Goal: Task Accomplishment & Management: Manage account settings

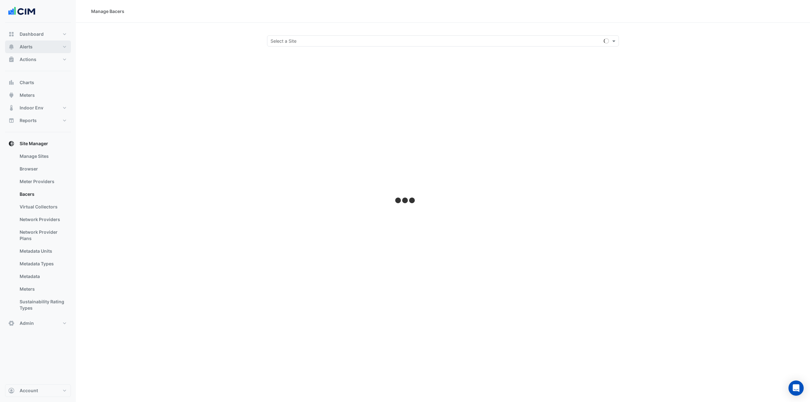
click at [46, 49] on button "Alerts" at bounding box center [38, 46] width 66 height 13
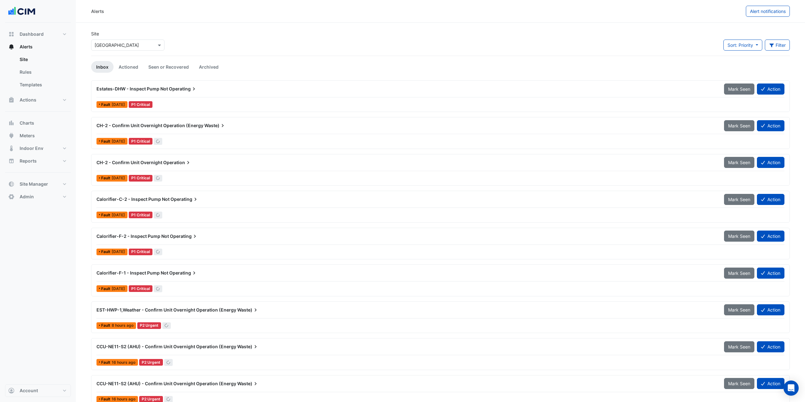
click at [131, 46] on input "text" at bounding box center [122, 45] width 54 height 7
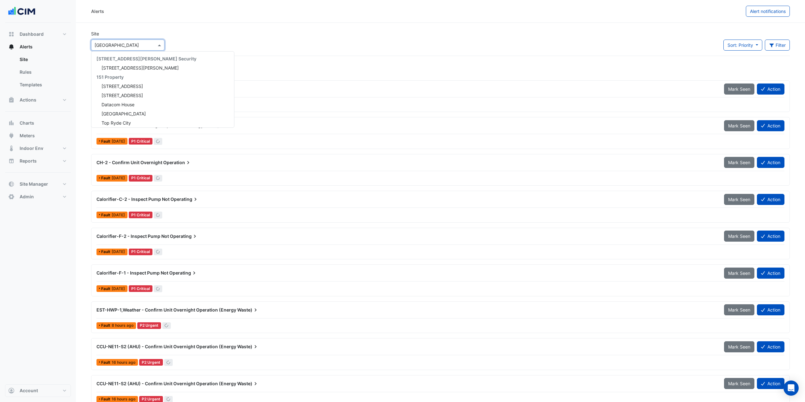
scroll to position [7505, 0]
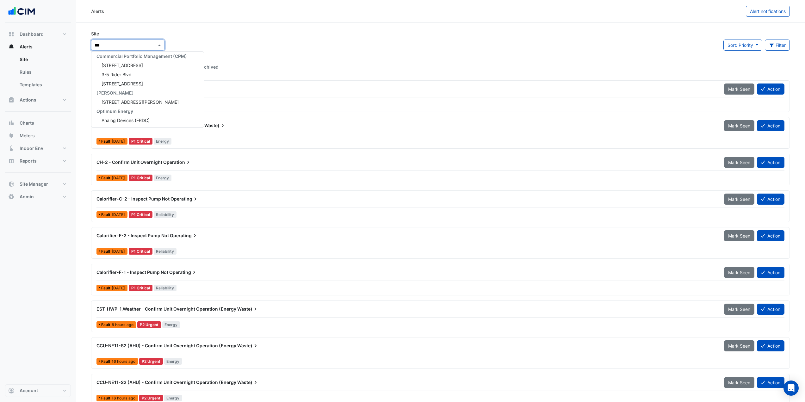
type input "****"
click at [141, 75] on span "Analog Devices Main Site" at bounding box center [128, 74] width 52 height 5
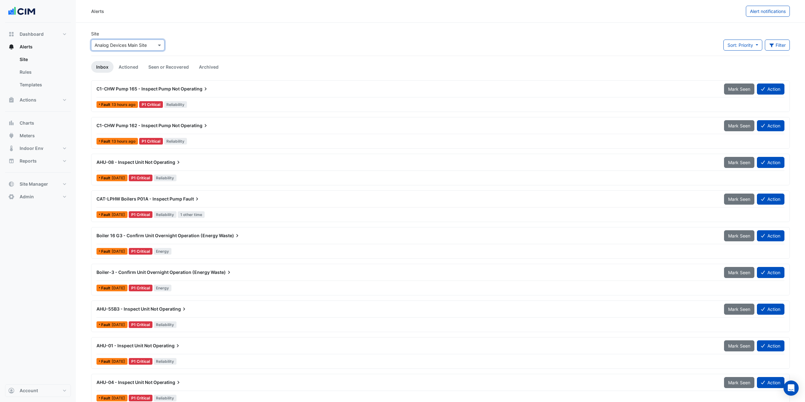
click at [220, 236] on span "Waste)" at bounding box center [230, 235] width 22 height 6
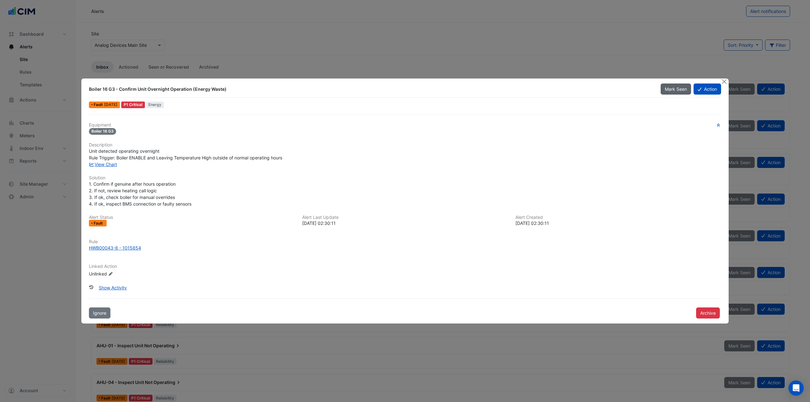
click at [674, 92] on button "Mark Seen" at bounding box center [675, 88] width 30 height 11
click at [724, 81] on button "Close" at bounding box center [723, 81] width 7 height 7
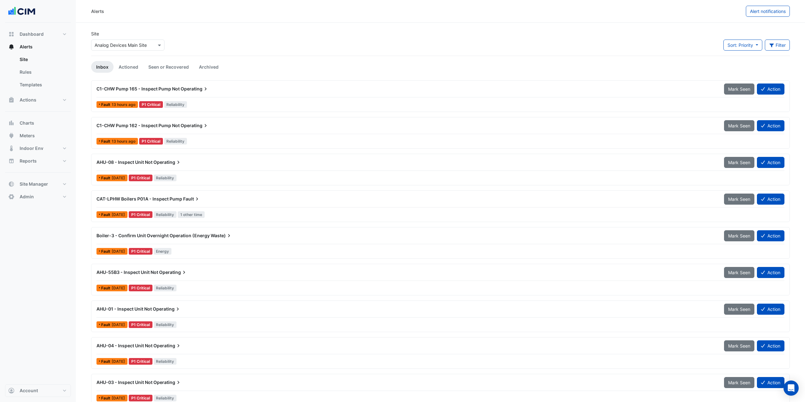
click at [194, 245] on div "Boiler-3 - Confirm Unit Overnight Operation (Energy Waste) Mark Seen Action Fau…" at bounding box center [440, 243] width 693 height 26
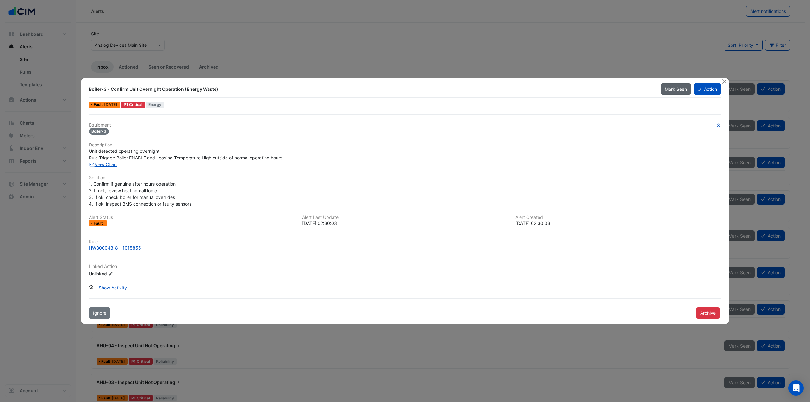
click at [674, 87] on span "Mark Seen" at bounding box center [675, 88] width 22 height 5
click at [724, 82] on button "Close" at bounding box center [723, 81] width 7 height 7
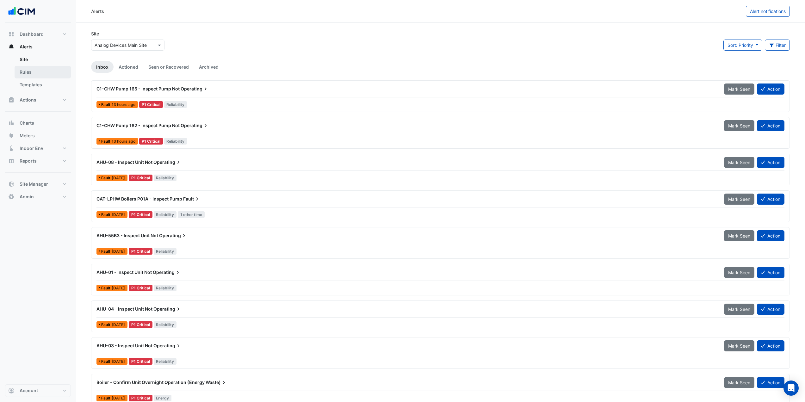
click at [45, 74] on link "Rules" at bounding box center [43, 72] width 56 height 13
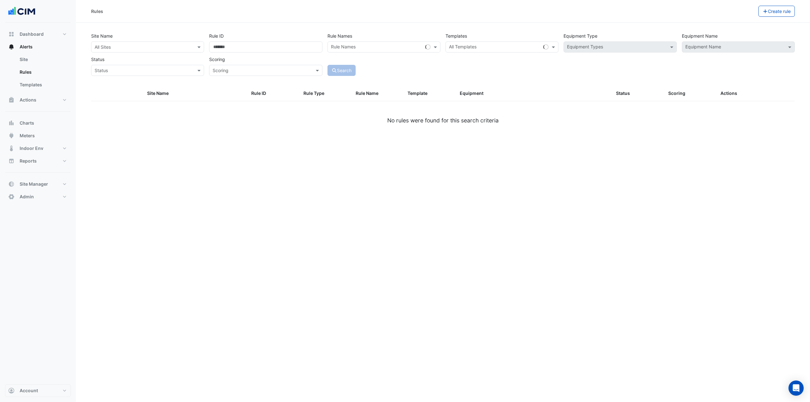
click at [144, 44] on input "text" at bounding box center [141, 47] width 93 height 7
type input "*****"
click at [145, 75] on div "Analog Devices Main Site" at bounding box center [124, 78] width 67 height 9
click at [409, 46] on input "text" at bounding box center [377, 47] width 92 height 7
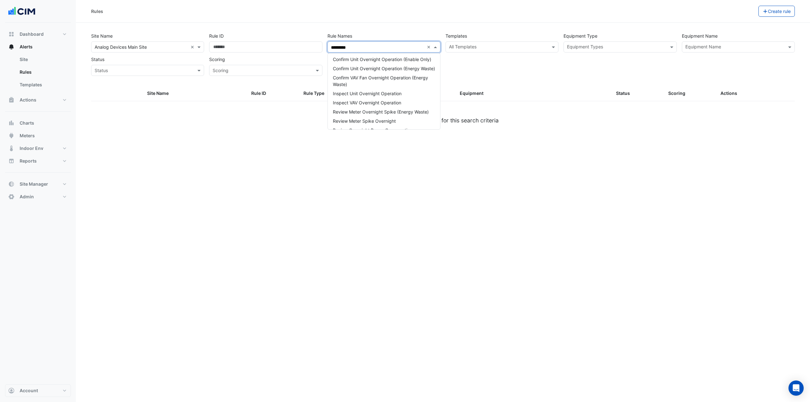
scroll to position [231, 0]
click at [396, 122] on div "Review Unit Overnight Operation (Energy Waste)" at bounding box center [384, 122] width 112 height 9
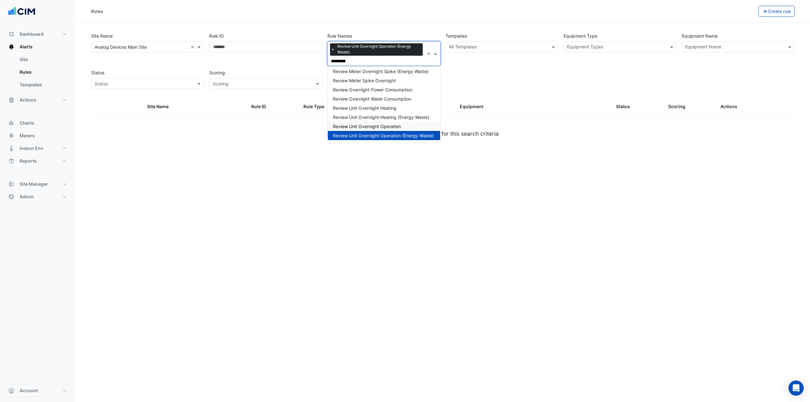
click at [397, 124] on span "Review Unit Overnight Operation" at bounding box center [367, 126] width 68 height 5
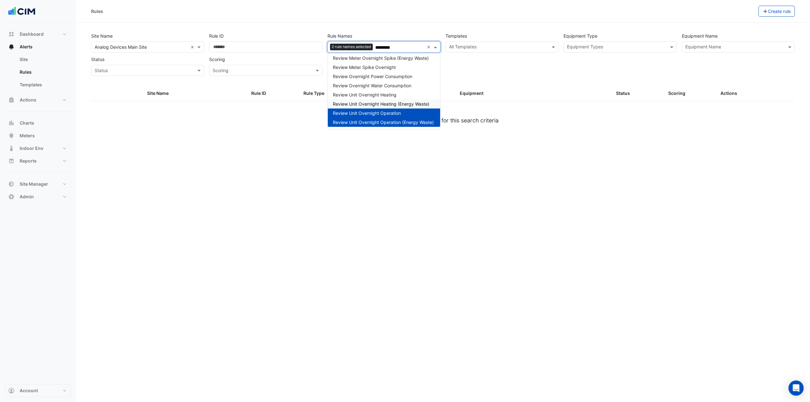
click at [397, 101] on span "Review Unit Overnight Heating (Energy Waste)" at bounding box center [381, 103] width 96 height 5
drag, startPoint x: 395, startPoint y: 89, endPoint x: 396, endPoint y: 84, distance: 4.4
click at [395, 92] on span "Review Unit Overnight Heating" at bounding box center [365, 94] width 64 height 5
click at [396, 83] on span "Review Overnight Water Consumption" at bounding box center [372, 85] width 78 height 5
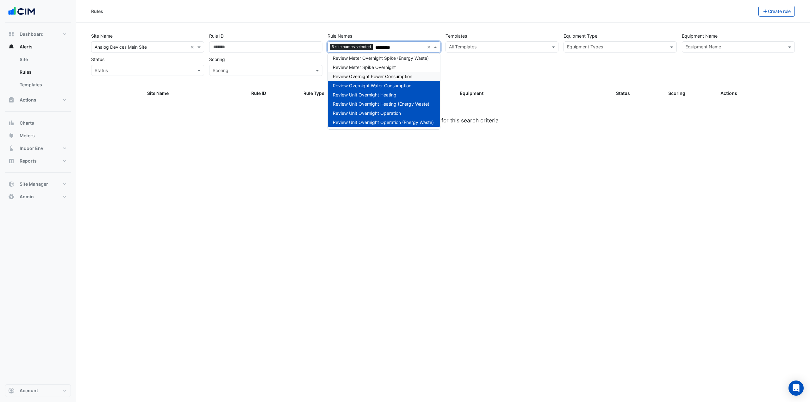
click at [397, 74] on span "Review Overnight Power Consumption" at bounding box center [372, 76] width 79 height 5
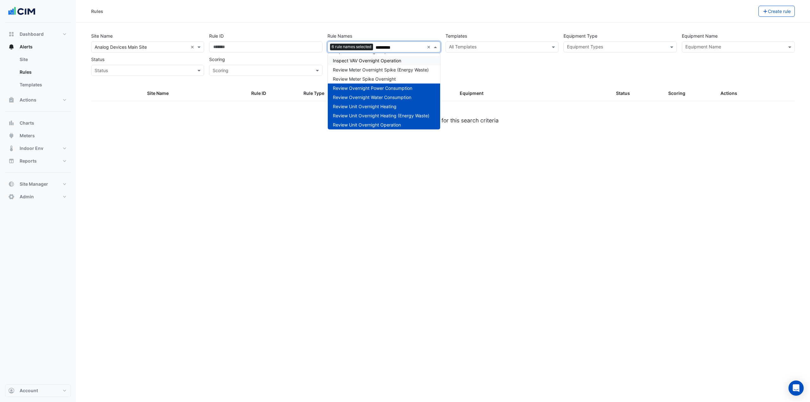
click at [377, 63] on span "Inspect VAV Overnight Operation" at bounding box center [367, 60] width 68 height 5
click at [377, 54] on span "Inspect Unit Overnight Operation" at bounding box center [367, 51] width 69 height 5
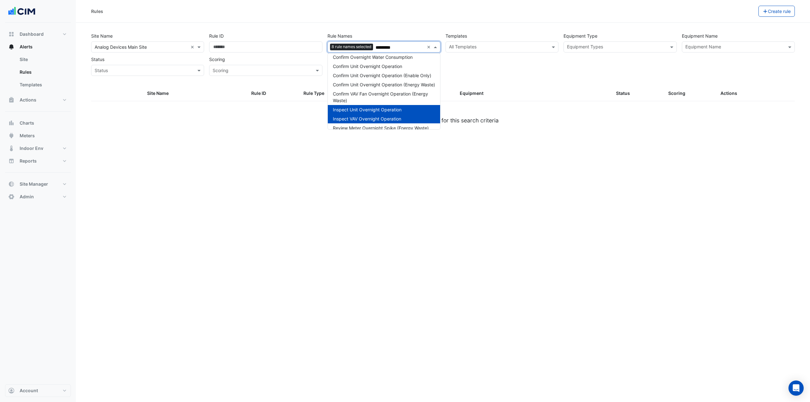
scroll to position [137, 0]
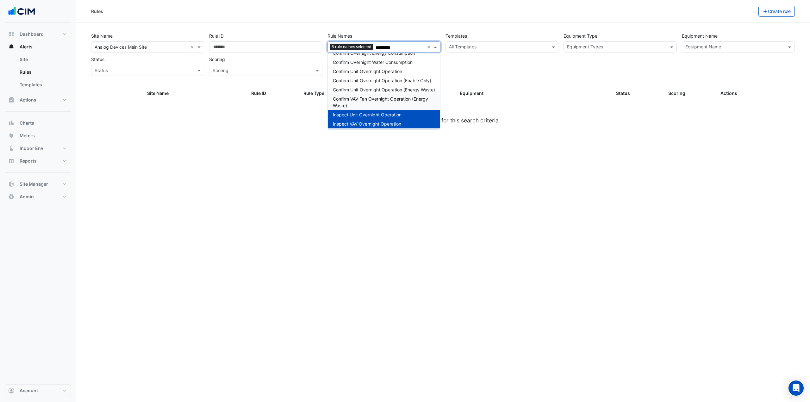
click at [374, 108] on span "Confirm VAV Fan Overnight Operation (Energy Waste)" at bounding box center [380, 102] width 95 height 12
click at [372, 92] on span "Confirm Unit Overnight Operation (Energy Waste)" at bounding box center [384, 89] width 102 height 5
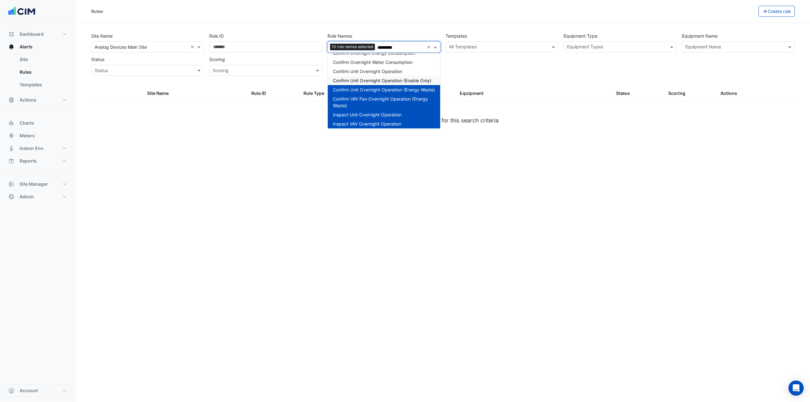
click at [372, 84] on div "Confirm Unit Overnight Operation (Enable Only)" at bounding box center [384, 80] width 112 height 9
click at [372, 73] on span "Confirm Unit Overnight Operation" at bounding box center [367, 71] width 69 height 5
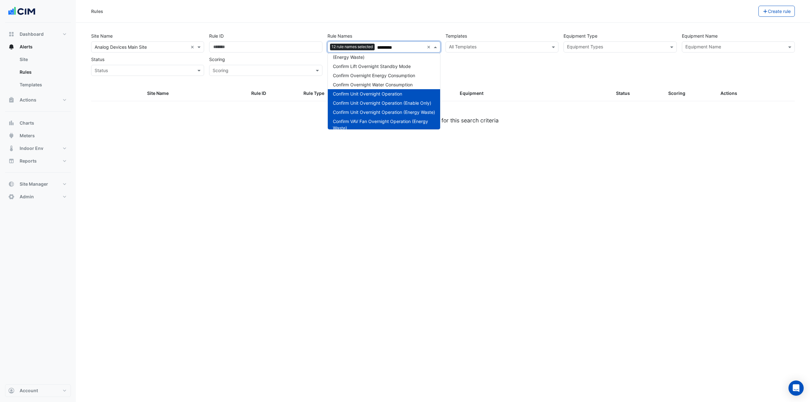
scroll to position [73, 0]
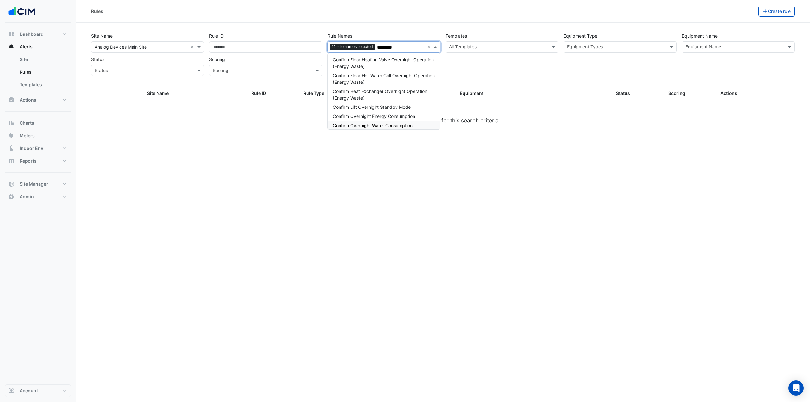
click at [380, 121] on div "Confirm Overnight Water Consumption" at bounding box center [384, 125] width 112 height 9
click at [375, 112] on div "Confirm Overnight Energy Consumption" at bounding box center [384, 116] width 112 height 9
click at [373, 109] on span "Confirm Lift Overnight Standby Mode" at bounding box center [372, 106] width 78 height 5
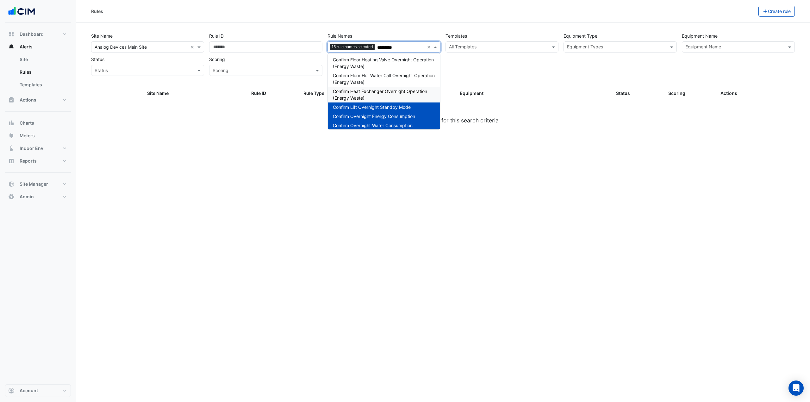
click at [373, 96] on div "Confirm Heat Exchanger Overnight Operation (Energy Waste)" at bounding box center [384, 95] width 112 height 16
click at [373, 82] on span "Confirm Floor Hot Water Call Overnight Operation (Energy Waste)" at bounding box center [384, 79] width 102 height 12
click at [371, 101] on div "Confirm Floor Heating Valve Overnight Operation (Energy Waste)" at bounding box center [384, 95] width 112 height 16
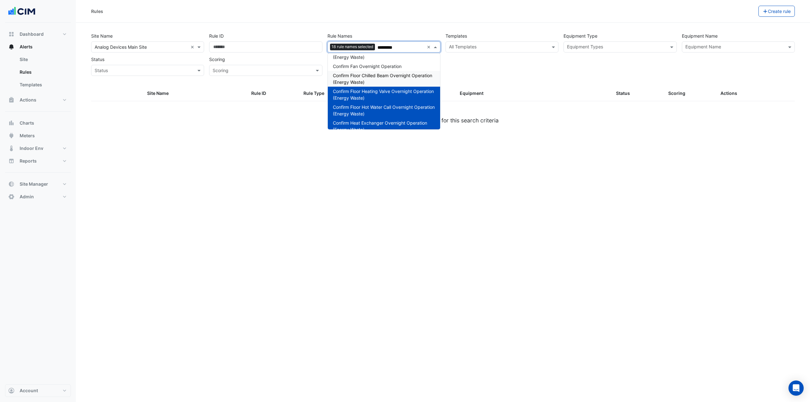
click at [369, 83] on span "Confirm Floor Chilled Beam Overnight Operation (Energy Waste)" at bounding box center [382, 79] width 99 height 12
click at [370, 67] on span "Confirm Fan Overnight Operation" at bounding box center [367, 66] width 69 height 5
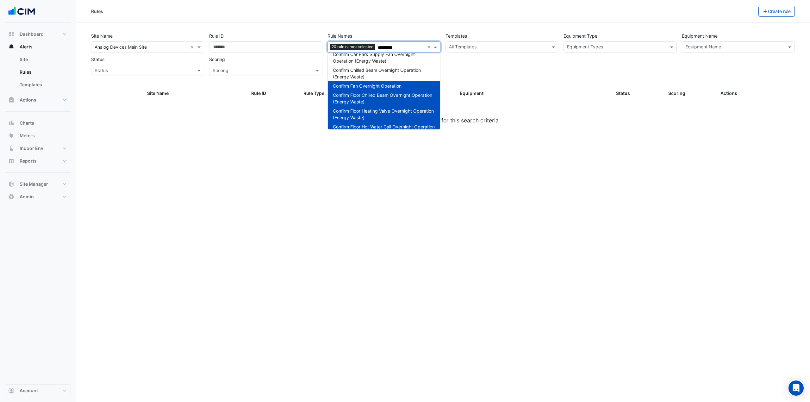
scroll to position [0, 0]
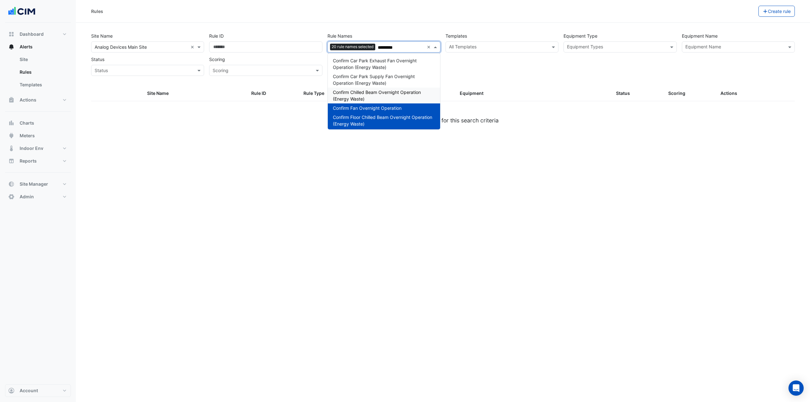
click at [367, 91] on span "Confirm Chilled Beam Overnight Operation (Energy Waste)" at bounding box center [377, 95] width 88 height 12
click at [368, 83] on span "Confirm Car Park Supply Fan Overnight Operation (Energy Waste)" at bounding box center [374, 80] width 82 height 12
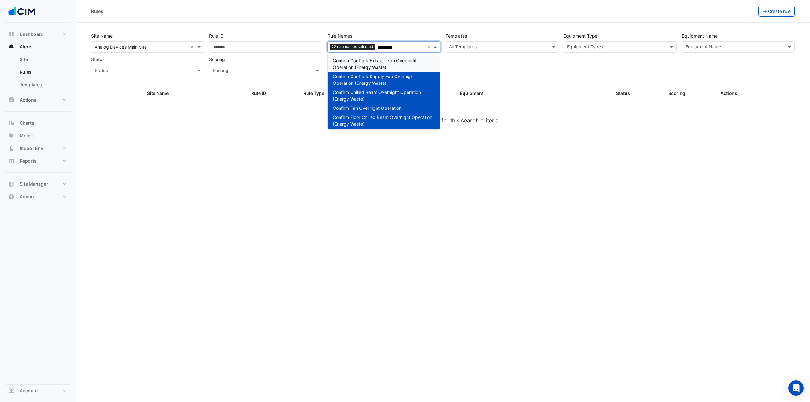
click at [372, 65] on span "Confirm Car Park Exhaust Fan Overnight Operation (Energy Waste)" at bounding box center [375, 64] width 84 height 12
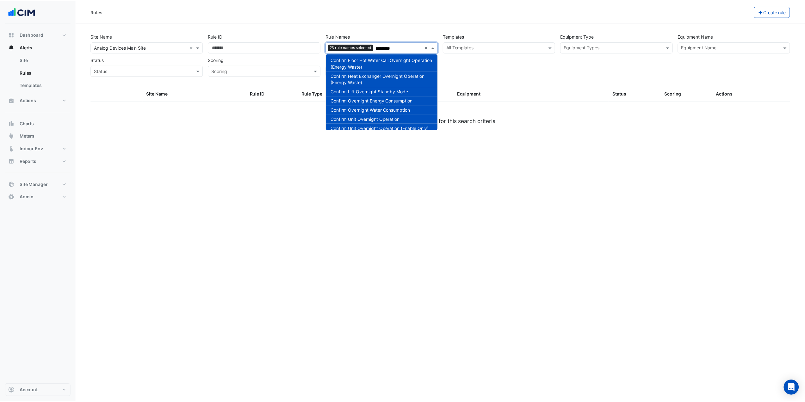
scroll to position [221, 0]
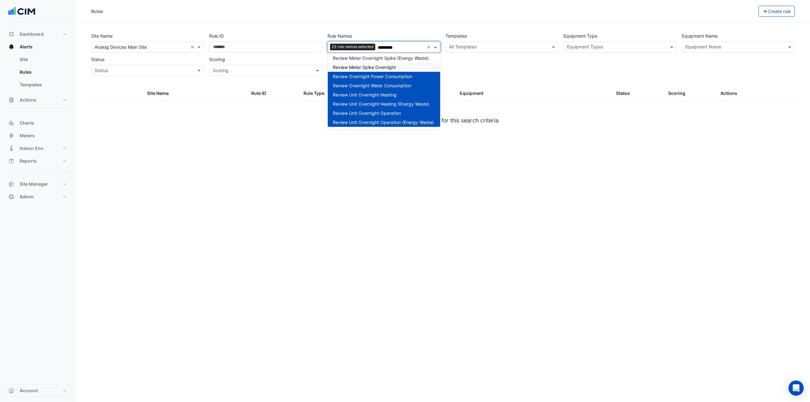
type input "*********"
click at [473, 68] on div "Site Name × Analog Devices Main Site × Rule ID Rule Names 23 rule names selecte…" at bounding box center [443, 52] width 708 height 47
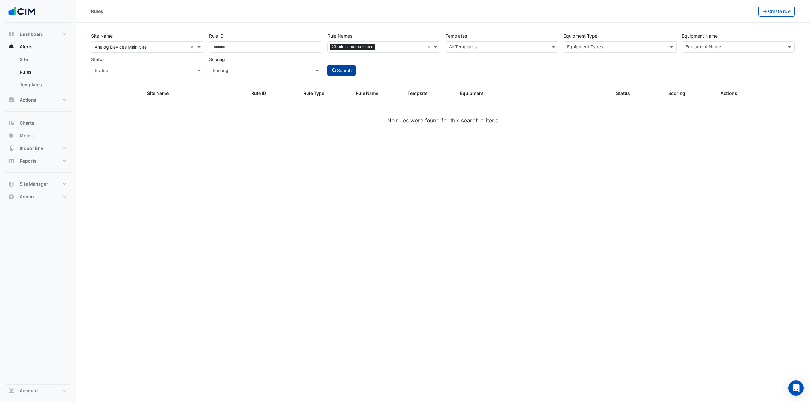
click at [346, 68] on button "Search" at bounding box center [341, 70] width 28 height 11
select select "***"
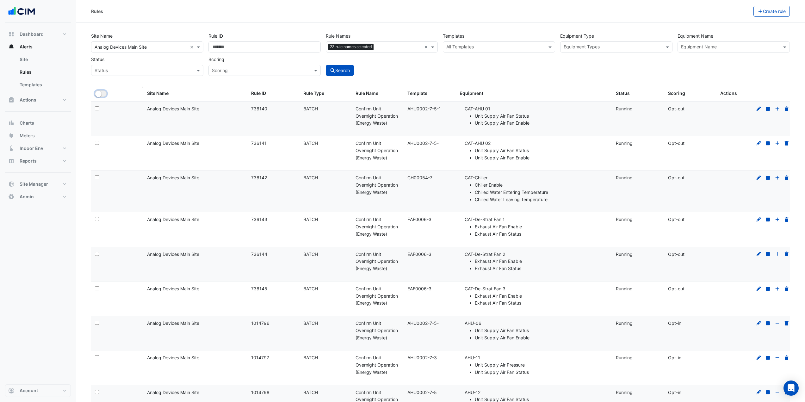
click at [99, 96] on small "button" at bounding box center [98, 94] width 6 height 6
click at [728, 13] on button "Bulk Actions" at bounding box center [733, 11] width 37 height 11
click at [698, 42] on span "Stop 240 selected rules" at bounding box center [674, 42] width 49 height 5
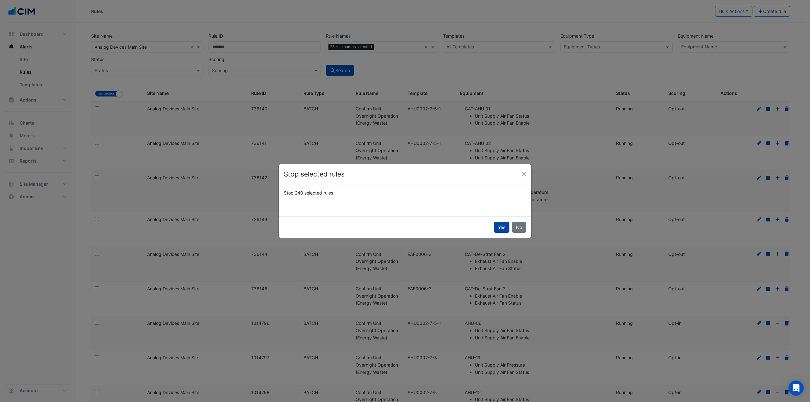
click at [499, 227] on button "Yes" at bounding box center [501, 227] width 15 height 11
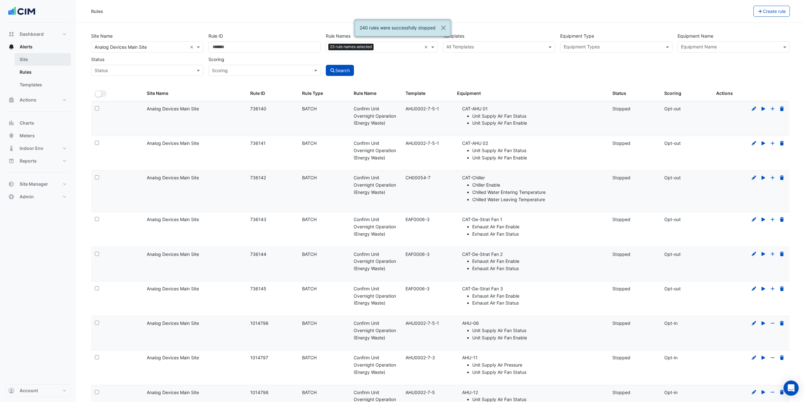
click at [46, 60] on link "Site" at bounding box center [43, 59] width 56 height 13
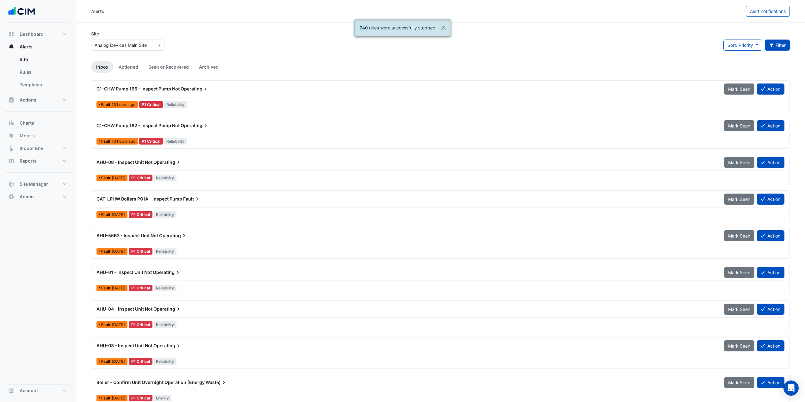
click at [780, 42] on button "Filter" at bounding box center [777, 45] width 25 height 11
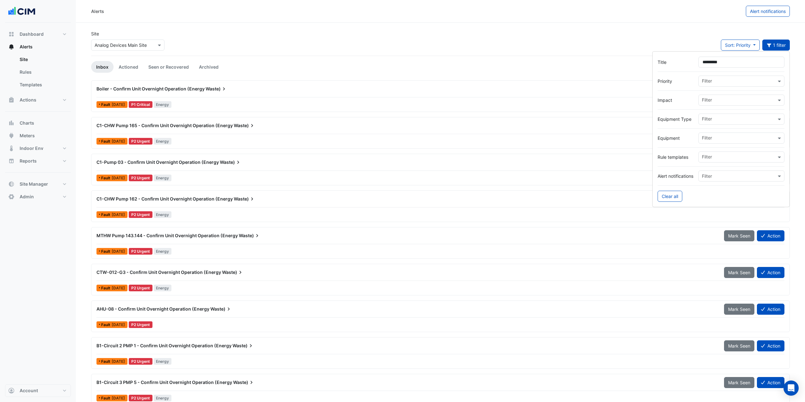
type input "*********"
click at [671, 34] on div "Site × Analog Devices Main Site Sort: Priority Priority Updated 1 filter" at bounding box center [440, 42] width 706 height 25
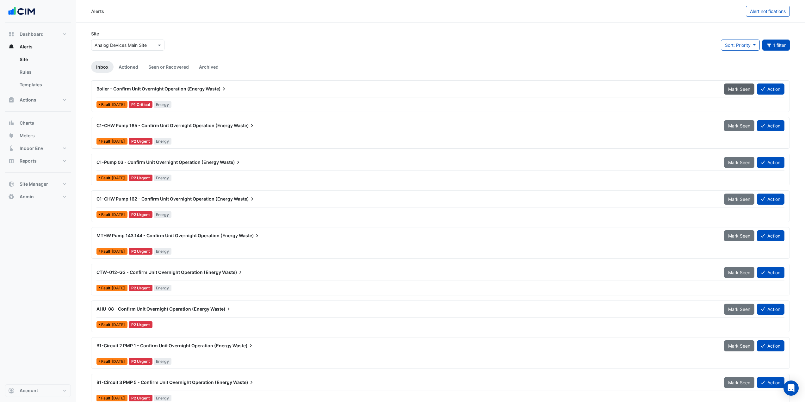
click at [743, 86] on span "Mark Seen" at bounding box center [739, 88] width 22 height 5
click at [743, 87] on span "Mark Seen" at bounding box center [739, 88] width 22 height 5
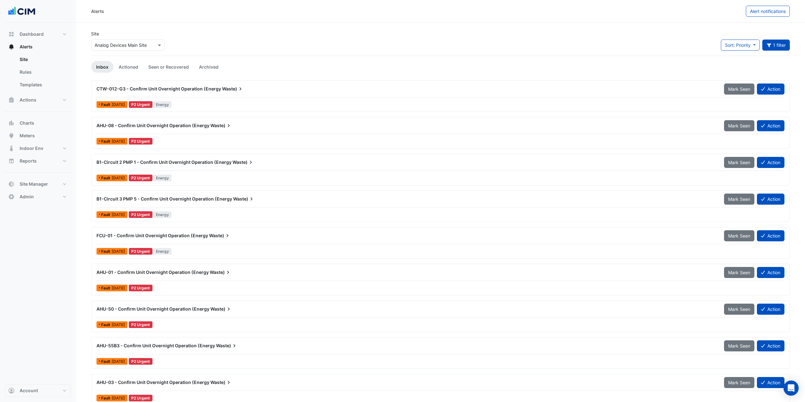
click at [743, 87] on span "Mark Seen" at bounding box center [739, 88] width 22 height 5
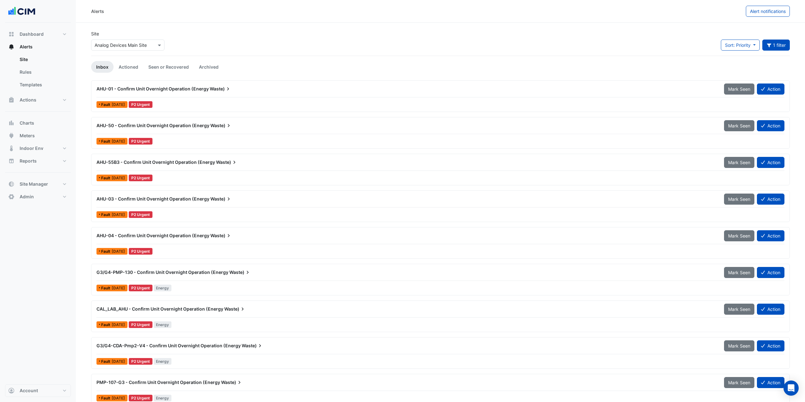
click at [743, 87] on span "Mark Seen" at bounding box center [739, 88] width 22 height 5
click at [743, 123] on span "Mark Seen" at bounding box center [739, 125] width 22 height 5
click at [743, 87] on span "Mark Seen" at bounding box center [739, 88] width 22 height 5
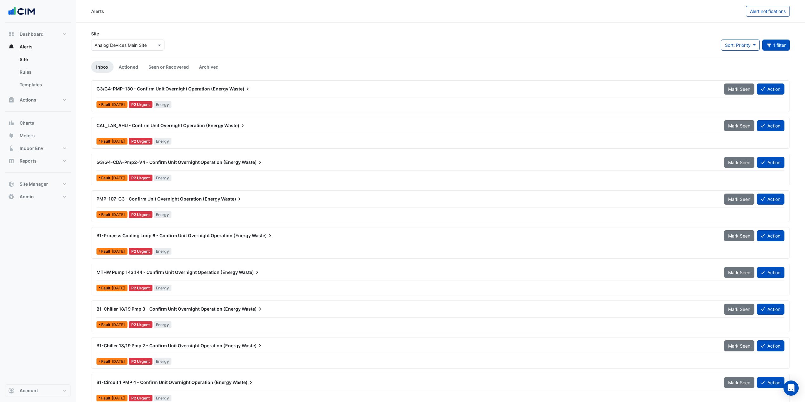
click at [743, 87] on span "Mark Seen" at bounding box center [739, 88] width 22 height 5
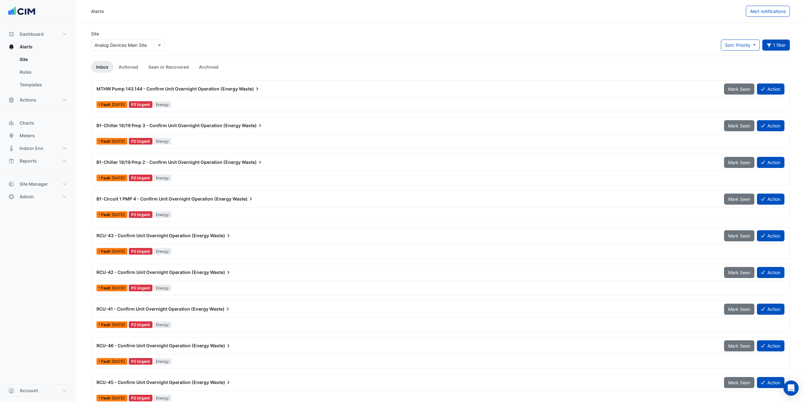
click at [743, 87] on span "Mark Seen" at bounding box center [739, 88] width 22 height 5
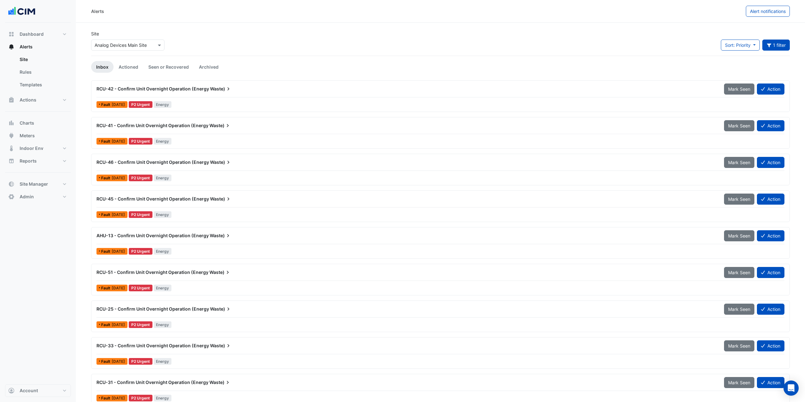
click at [743, 87] on span "Mark Seen" at bounding box center [739, 88] width 22 height 5
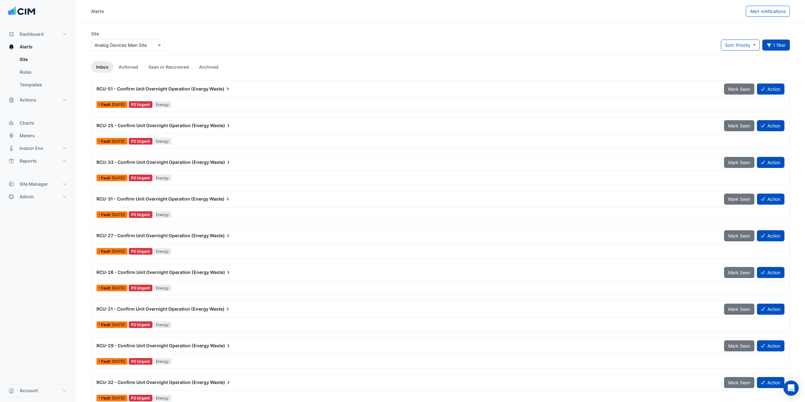
click at [743, 87] on span "Mark Seen" at bounding box center [739, 88] width 22 height 5
click at [743, 87] on span "Mark Seen" at bounding box center [744, 88] width 22 height 5
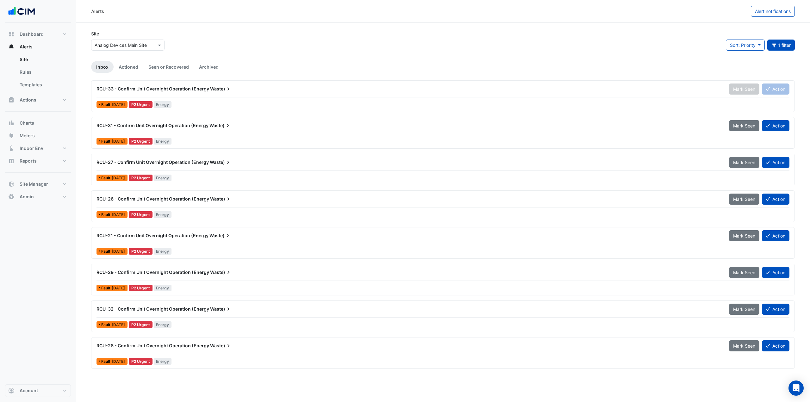
click at [743, 123] on span "Mark Seen" at bounding box center [744, 125] width 22 height 5
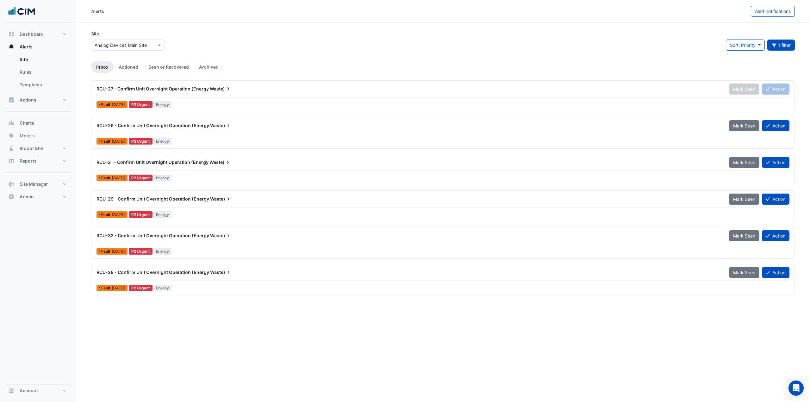
click at [743, 123] on span "Mark Seen" at bounding box center [744, 125] width 22 height 5
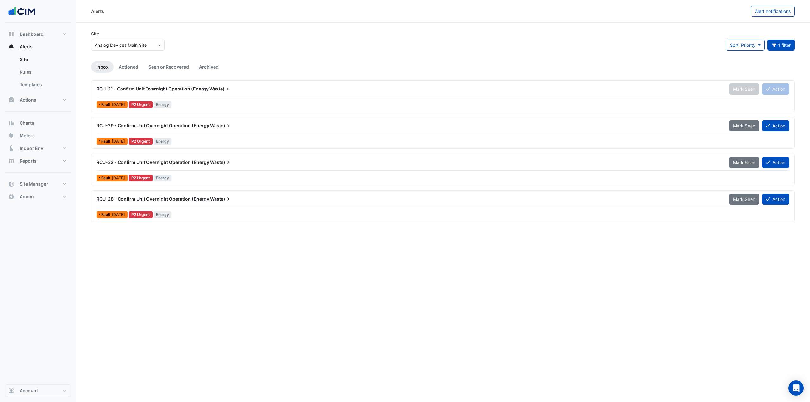
click at [743, 123] on span "Mark Seen" at bounding box center [744, 125] width 22 height 5
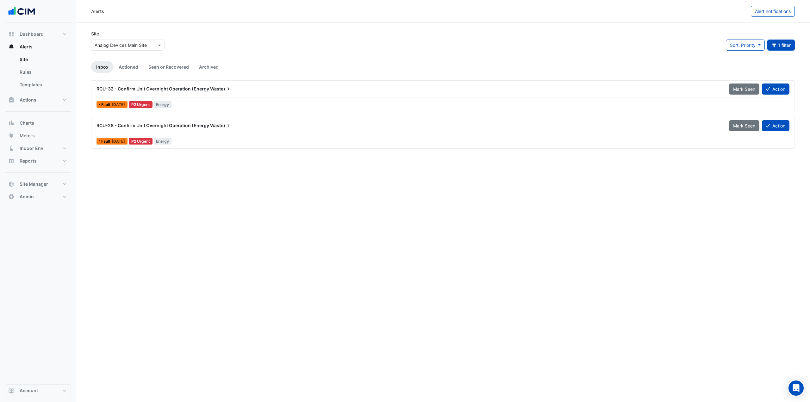
click at [743, 87] on span "Mark Seen" at bounding box center [744, 88] width 22 height 5
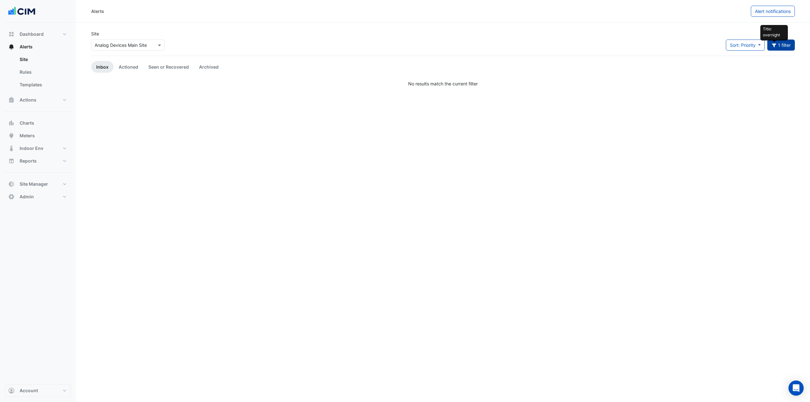
click at [775, 47] on icon "button" at bounding box center [774, 45] width 6 height 4
drag, startPoint x: 749, startPoint y: 62, endPoint x: 682, endPoint y: 70, distance: 67.5
click at [682, 69] on form "Title ********* Priority Filter Impact Filter Equipment Type Filter Equipment F…" at bounding box center [726, 129] width 138 height 156
type input "*"
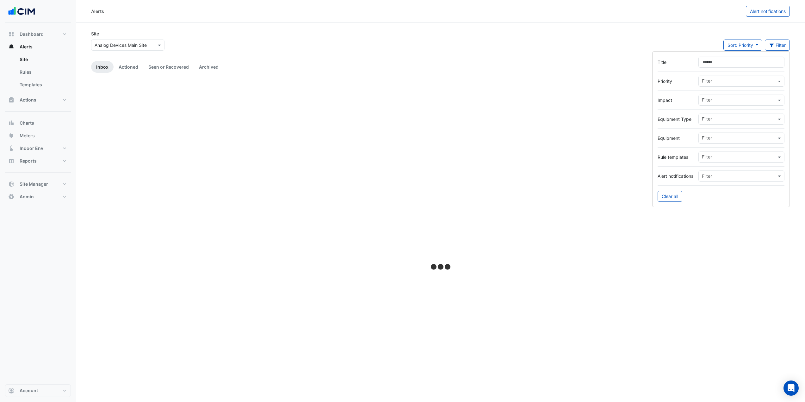
click at [652, 31] on div "Site × Analog Devices Main Site Sort: Priority Priority Updated Filter" at bounding box center [440, 42] width 706 height 25
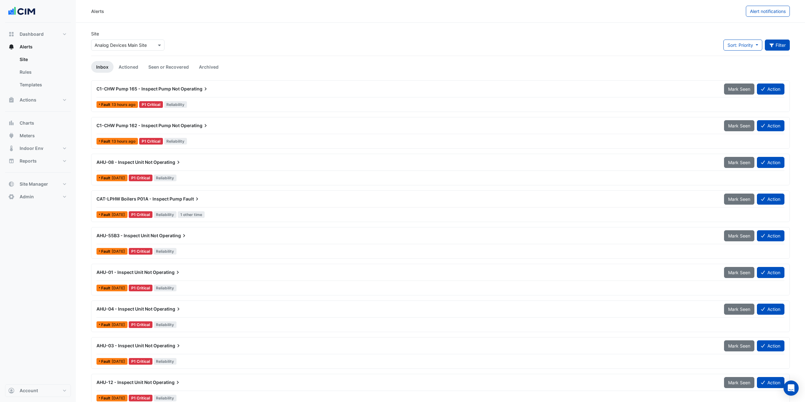
click at [778, 48] on button "Filter" at bounding box center [777, 45] width 25 height 11
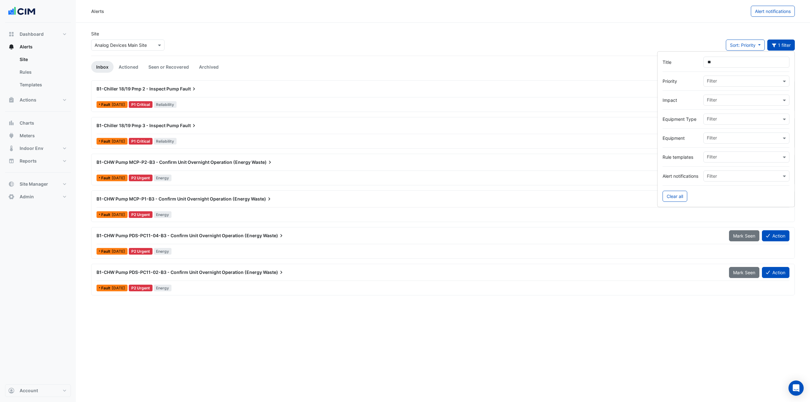
type input "**"
click at [662, 34] on div "Site × Analog Devices Main Site Sort: Priority Priority Updated 1 filter" at bounding box center [442, 42] width 711 height 25
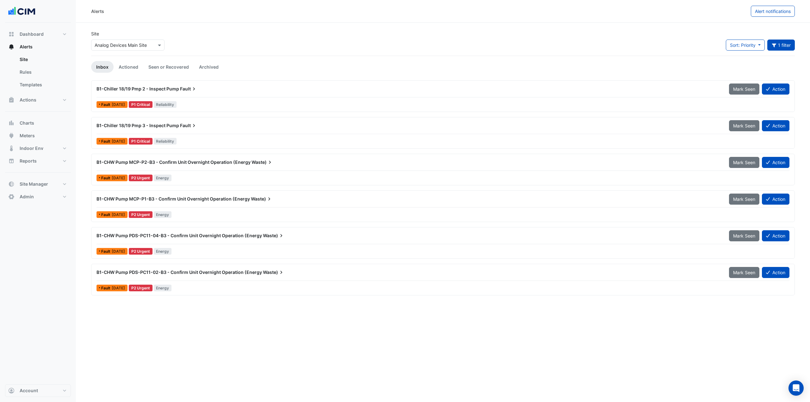
click at [212, 99] on div "B1-Chiller 18/19 Pmp 2 - Inspect Pump Fault Mark Seen Action Fault 2 weeks ago …" at bounding box center [443, 96] width 698 height 26
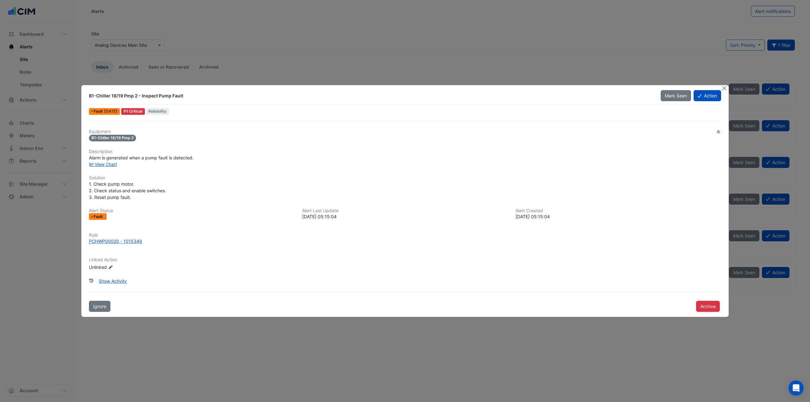
click at [114, 167] on div "View Chart" at bounding box center [404, 164] width 639 height 7
click at [113, 164] on link "View Chart" at bounding box center [103, 164] width 28 height 5
click at [722, 88] on button "Close" at bounding box center [723, 88] width 7 height 7
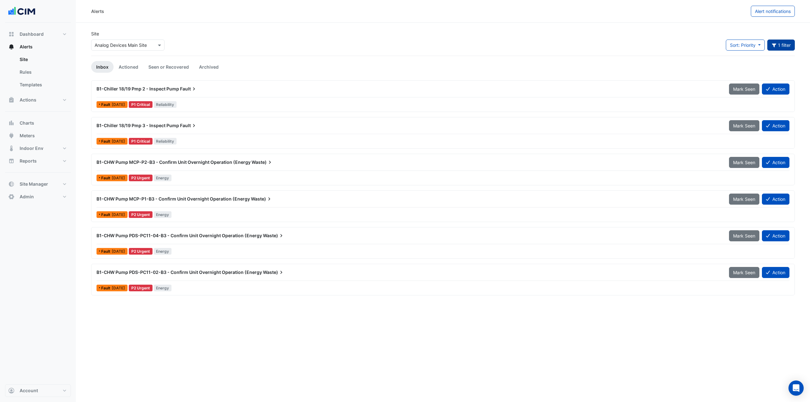
click at [785, 47] on button "1 filter" at bounding box center [781, 45] width 28 height 11
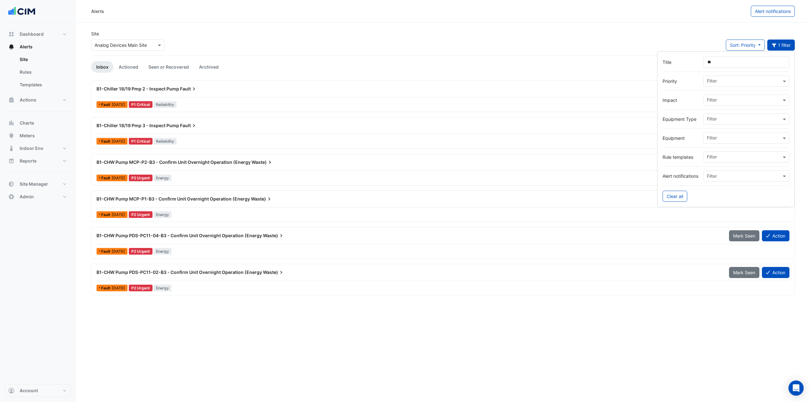
drag, startPoint x: 685, startPoint y: 66, endPoint x: 672, endPoint y: 66, distance: 12.7
click at [672, 66] on div "Title **" at bounding box center [725, 62] width 127 height 11
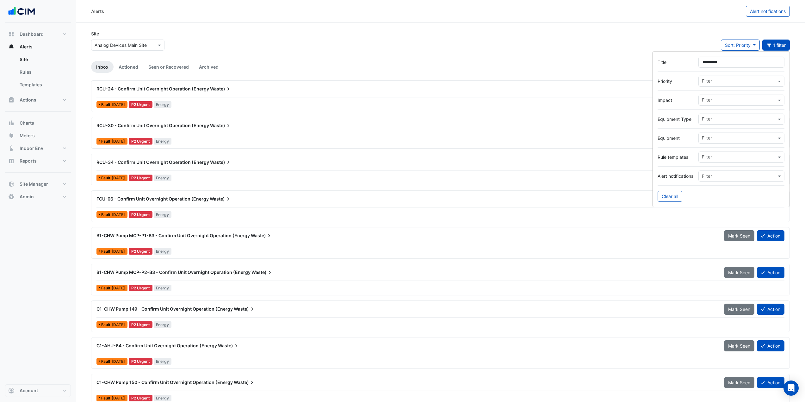
type input "*********"
click at [434, 34] on div "Site × Analog Devices Main Site Sort: Priority Priority Updated 1 filter" at bounding box center [440, 42] width 706 height 25
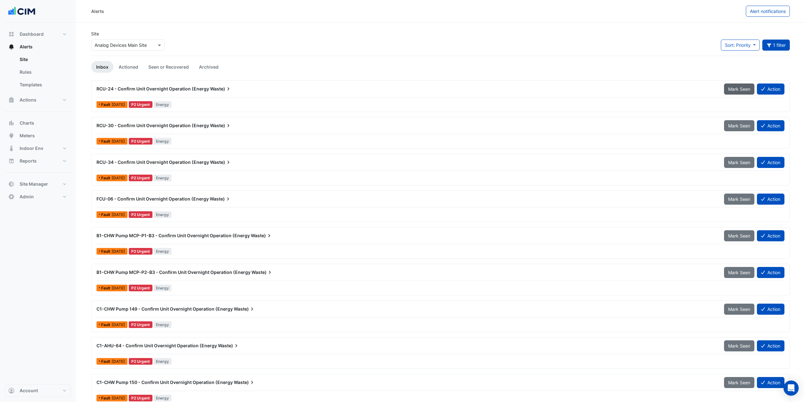
click at [732, 91] on span "Mark Seen" at bounding box center [739, 88] width 22 height 5
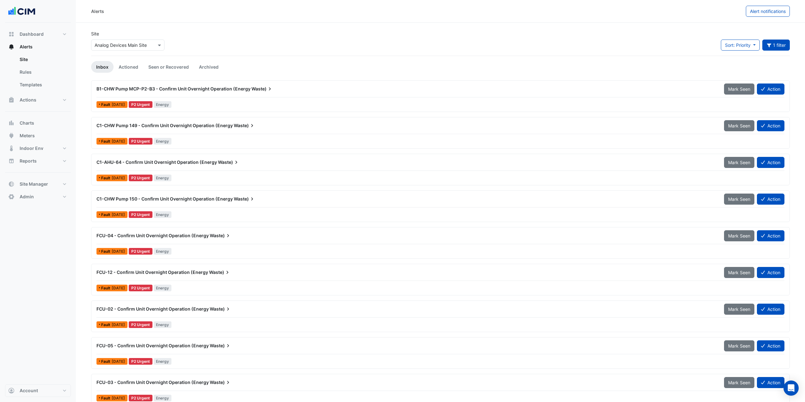
click at [732, 91] on span "Mark Seen" at bounding box center [739, 88] width 22 height 5
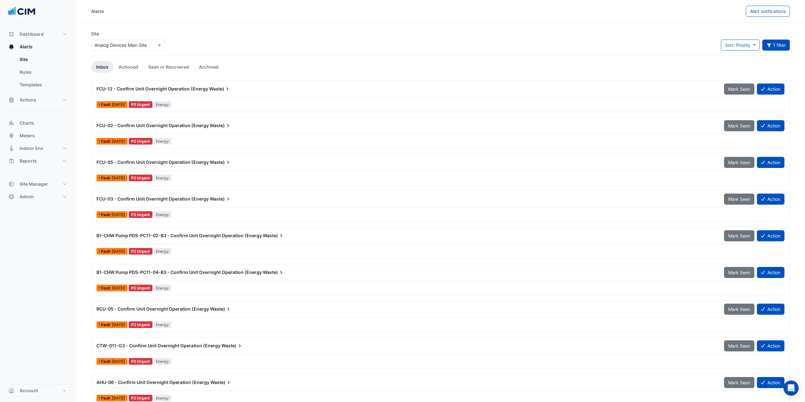
click at [732, 91] on span "Mark Seen" at bounding box center [739, 88] width 22 height 5
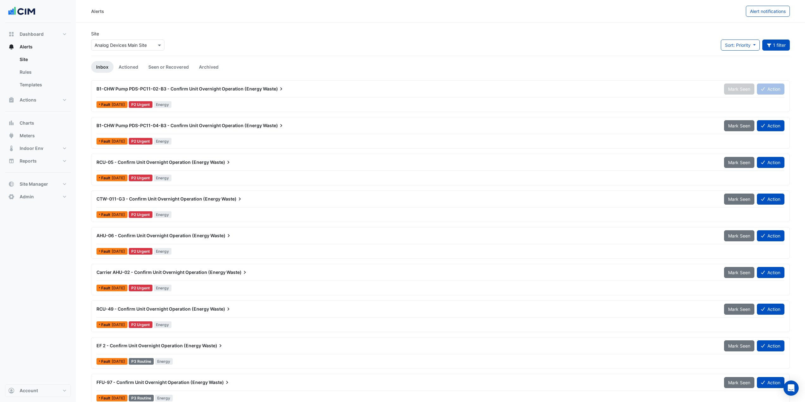
click at [732, 91] on div "Mark Seen" at bounding box center [740, 88] width 33 height 11
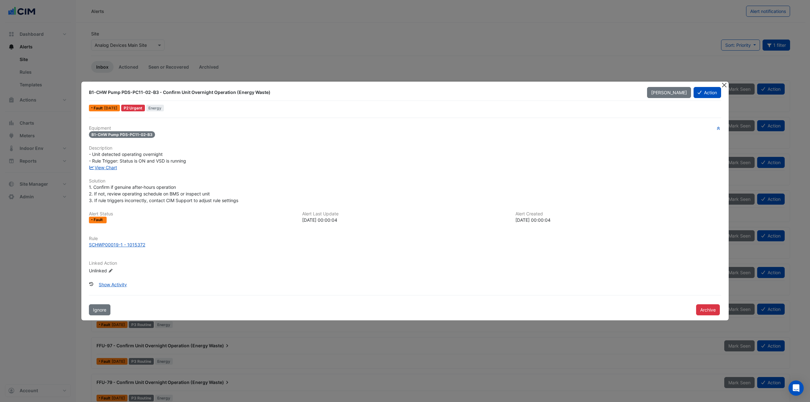
click at [725, 85] on button "Close" at bounding box center [723, 85] width 7 height 7
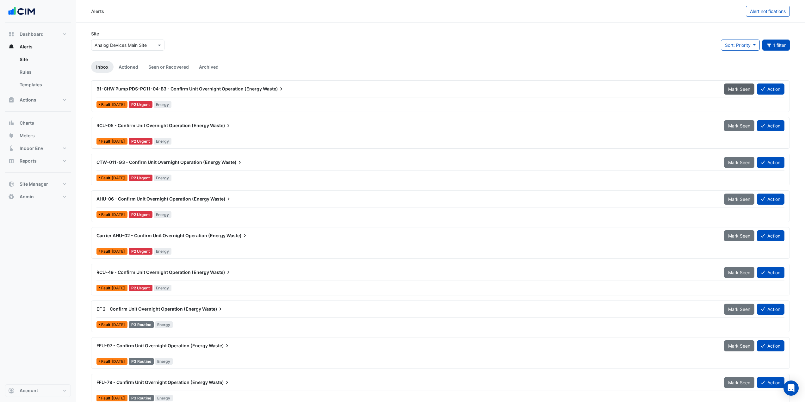
click at [731, 87] on span "Mark Seen" at bounding box center [739, 88] width 22 height 5
click at [736, 92] on button "Mark Seen" at bounding box center [739, 88] width 30 height 11
click at [737, 91] on span "Mark Seen" at bounding box center [739, 88] width 22 height 5
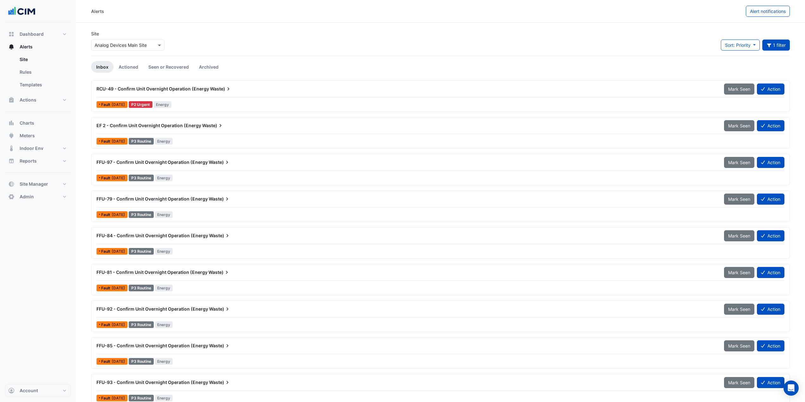
click at [737, 91] on span "Mark Seen" at bounding box center [739, 88] width 22 height 5
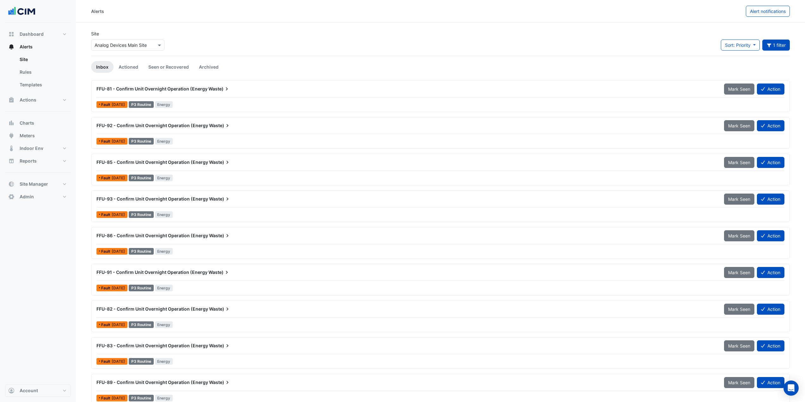
click at [737, 91] on span "Mark Seen" at bounding box center [739, 88] width 22 height 5
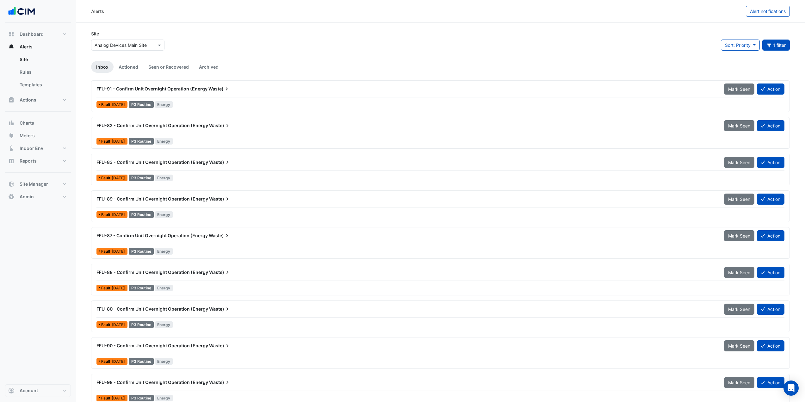
click at [737, 91] on span "Mark Seen" at bounding box center [739, 88] width 22 height 5
click at [737, 91] on span "Mark Seen" at bounding box center [744, 88] width 22 height 5
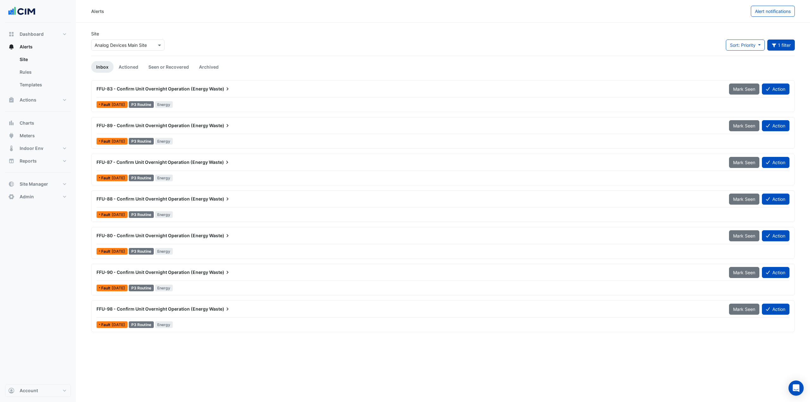
click at [737, 91] on span "Mark Seen" at bounding box center [744, 88] width 22 height 5
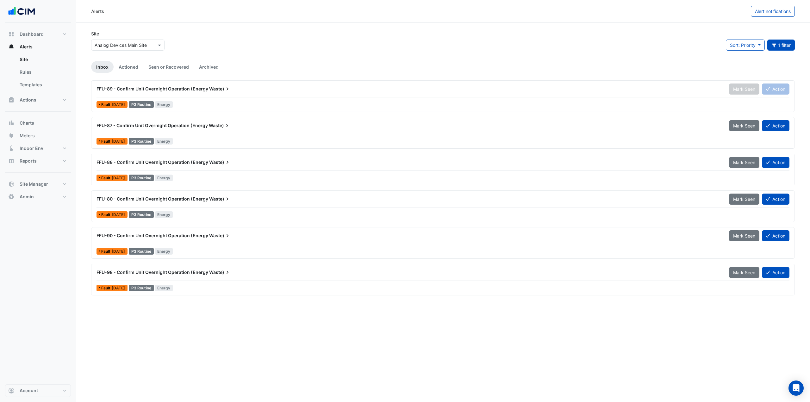
click at [737, 120] on button "Mark Seen" at bounding box center [744, 125] width 30 height 11
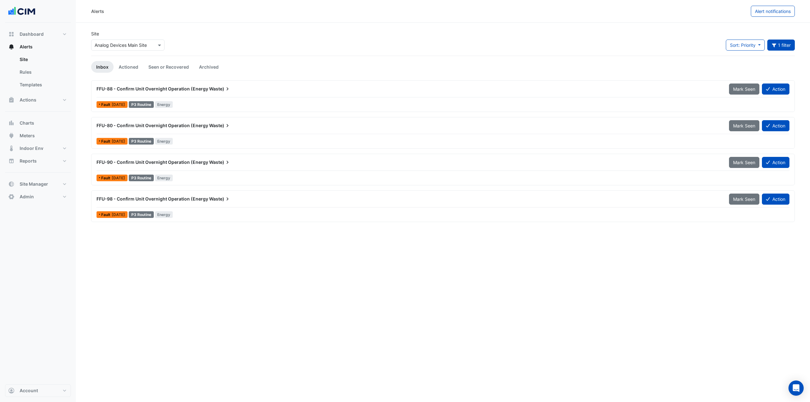
click at [737, 92] on button "Mark Seen" at bounding box center [744, 88] width 30 height 11
click at [737, 120] on button "Mark Seen" at bounding box center [744, 125] width 30 height 11
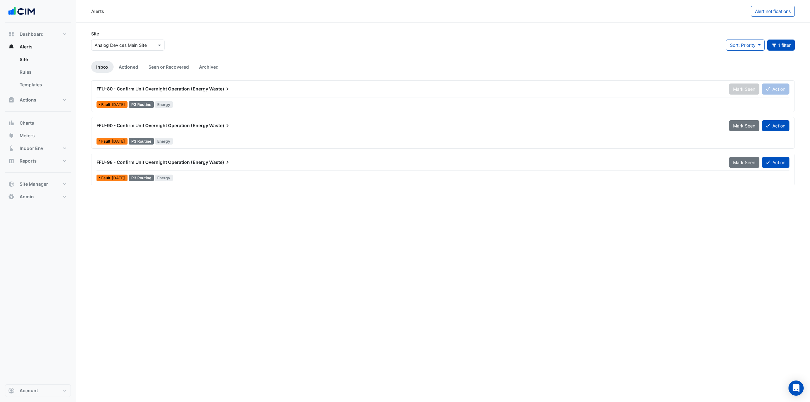
click at [737, 92] on div "Mark Seen" at bounding box center [745, 88] width 33 height 11
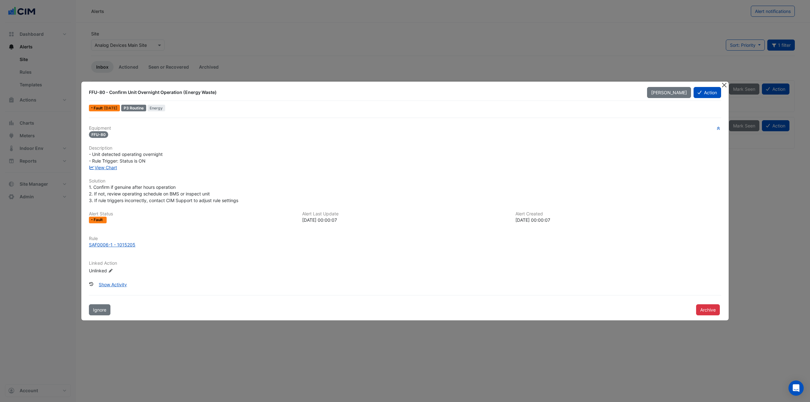
click at [726, 84] on button "Close" at bounding box center [723, 85] width 7 height 7
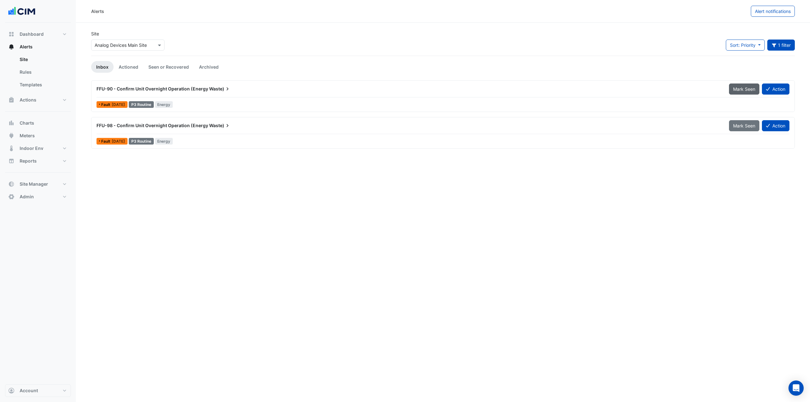
click at [745, 86] on span "Mark Seen" at bounding box center [744, 88] width 22 height 5
click at [744, 90] on span "Mark Seen" at bounding box center [744, 88] width 22 height 5
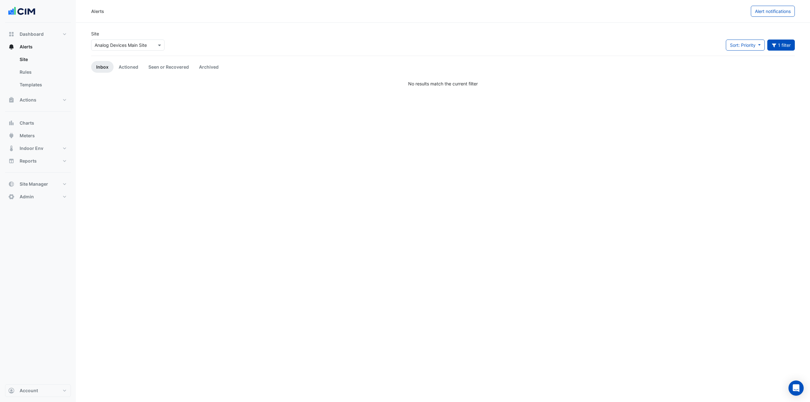
click at [726, 64] on ul "Inbox Actioned Seen or Recovered Archived" at bounding box center [442, 67] width 703 height 12
click at [776, 48] on button "1 filter" at bounding box center [781, 45] width 28 height 11
drag, startPoint x: 742, startPoint y: 64, endPoint x: 629, endPoint y: 69, distance: 113.4
click at [628, 70] on body "Alerts Alert notifications Site × Analog Devices Main Site Sort: Priority Prior…" at bounding box center [405, 201] width 810 height 402
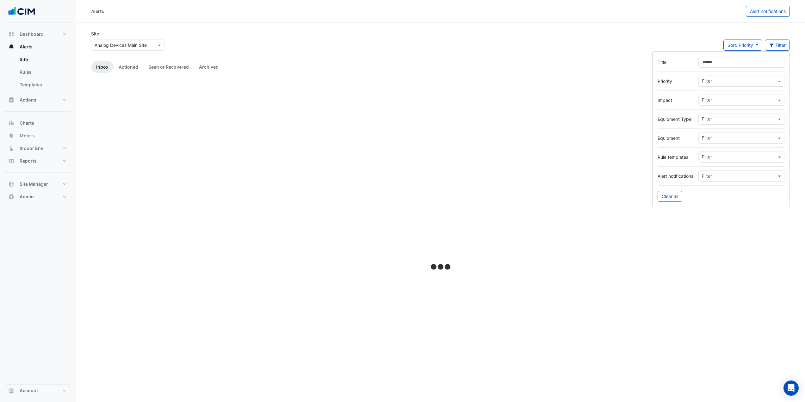
click at [528, 52] on div "Site × Analog Devices Main Site Sort: Priority Priority Updated Filter" at bounding box center [440, 42] width 706 height 25
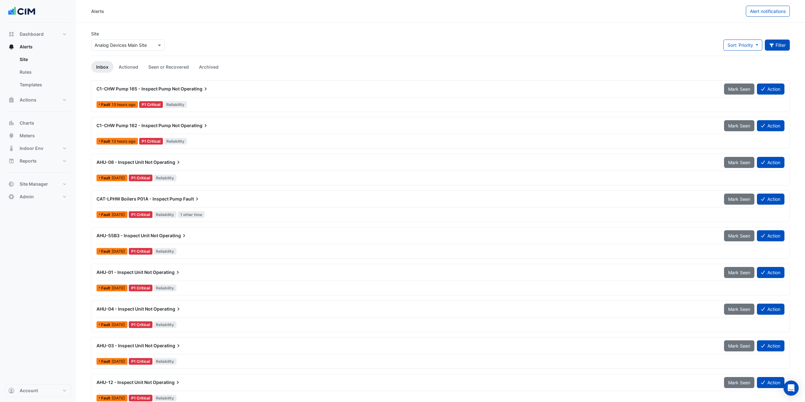
click at [776, 49] on button "Filter" at bounding box center [777, 45] width 25 height 11
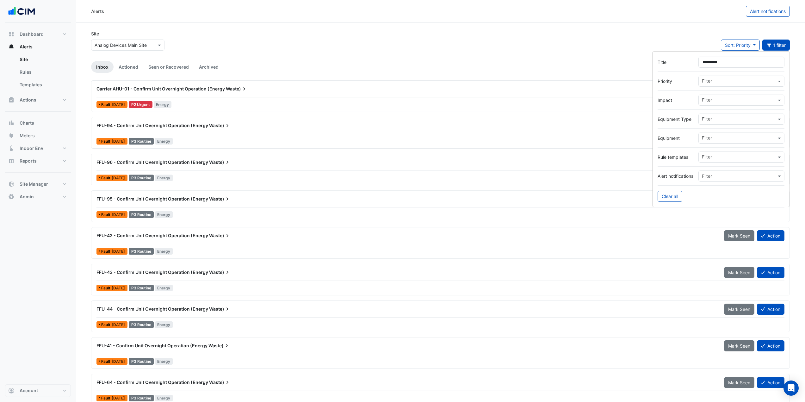
type input "*********"
click at [423, 42] on div "Site × Analog Devices Main Site Sort: Priority Priority Updated 1 filter" at bounding box center [440, 42] width 706 height 25
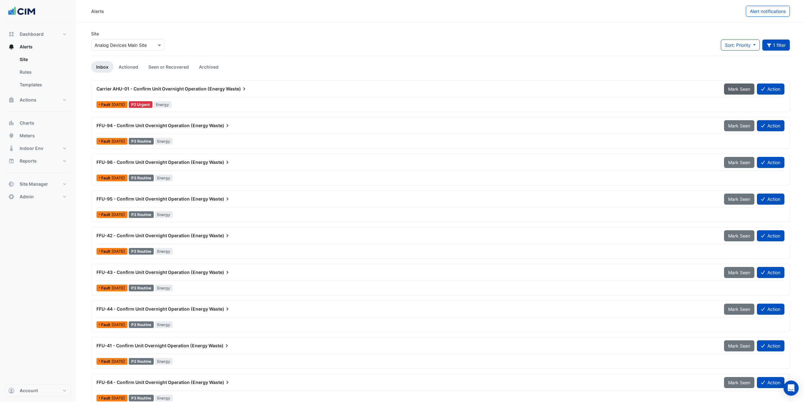
click at [731, 91] on span "Mark Seen" at bounding box center [739, 88] width 22 height 5
click at [731, 123] on span "Mark Seen" at bounding box center [739, 125] width 22 height 5
click at [731, 91] on span "Mark Seen" at bounding box center [739, 88] width 22 height 5
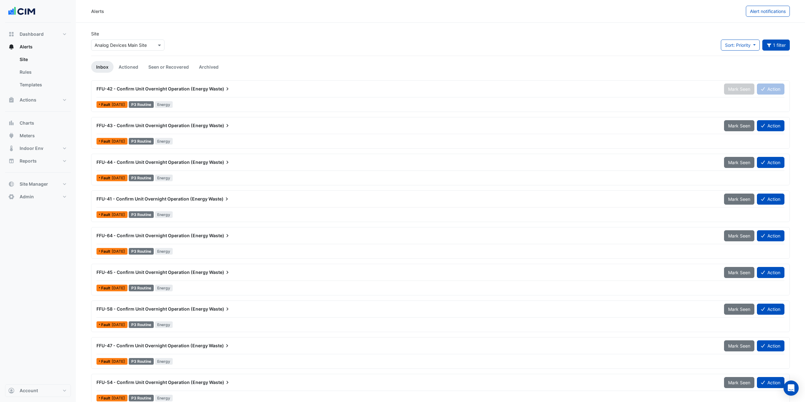
click at [731, 123] on span "Mark Seen" at bounding box center [739, 125] width 22 height 5
click at [731, 91] on span "Mark Seen" at bounding box center [739, 88] width 22 height 5
click at [731, 123] on span "Mark Seen" at bounding box center [739, 125] width 22 height 5
click at [731, 91] on span "Mark Seen" at bounding box center [739, 88] width 22 height 5
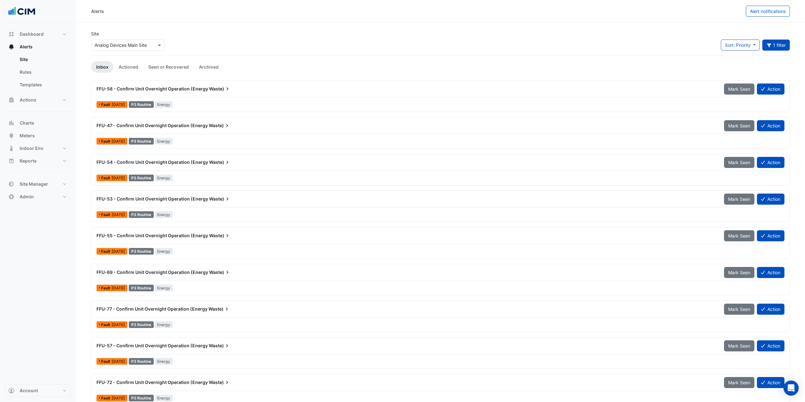
click at [731, 91] on span "Mark Seen" at bounding box center [739, 88] width 22 height 5
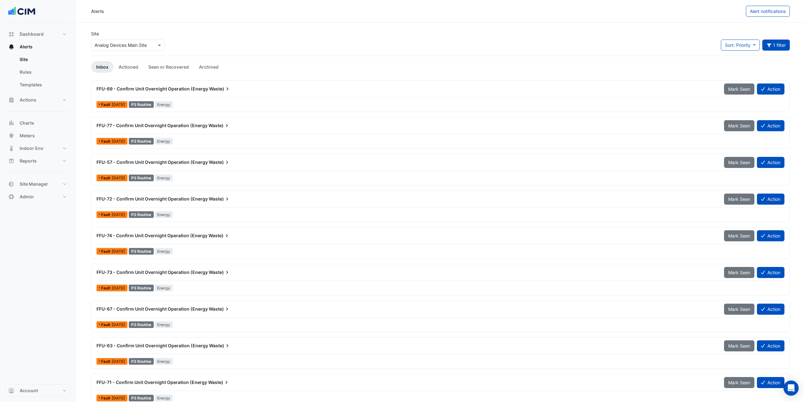
click at [731, 91] on span "Mark Seen" at bounding box center [739, 88] width 22 height 5
click at [731, 123] on span "Mark Seen" at bounding box center [739, 125] width 22 height 5
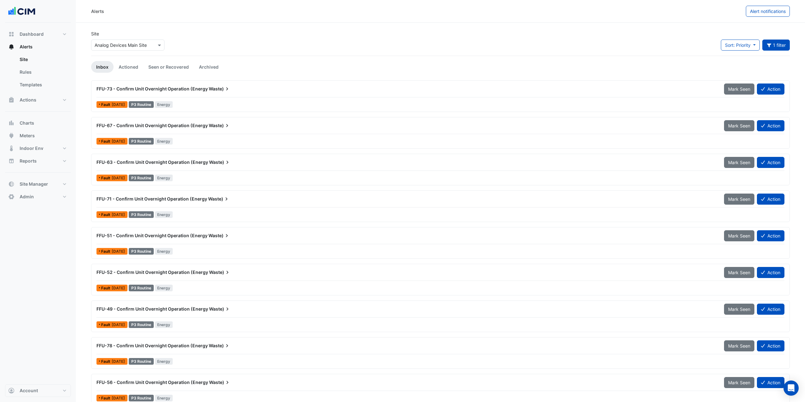
click at [731, 91] on span "Mark Seen" at bounding box center [739, 88] width 22 height 5
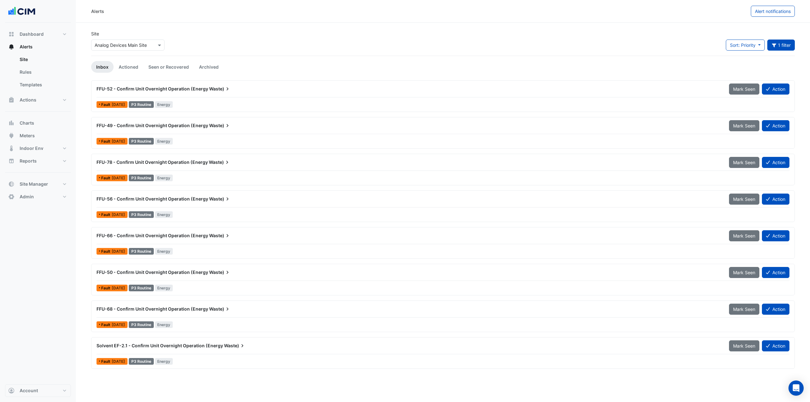
click at [731, 92] on button "Mark Seen" at bounding box center [744, 88] width 30 height 11
click at [735, 88] on span "Mark Seen" at bounding box center [744, 88] width 22 height 5
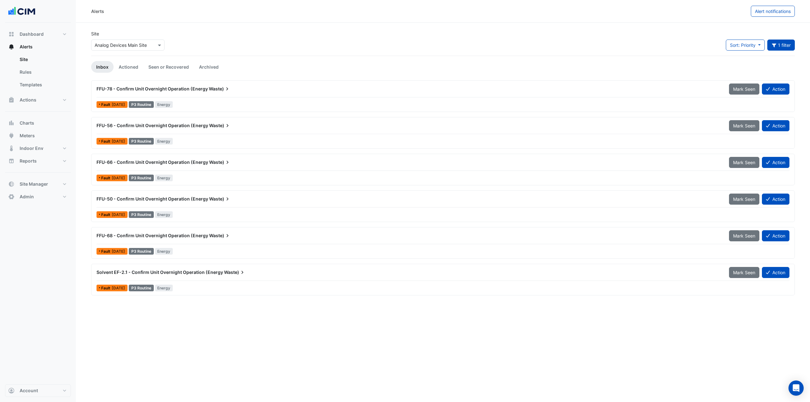
click at [736, 89] on span "Mark Seen" at bounding box center [744, 88] width 22 height 5
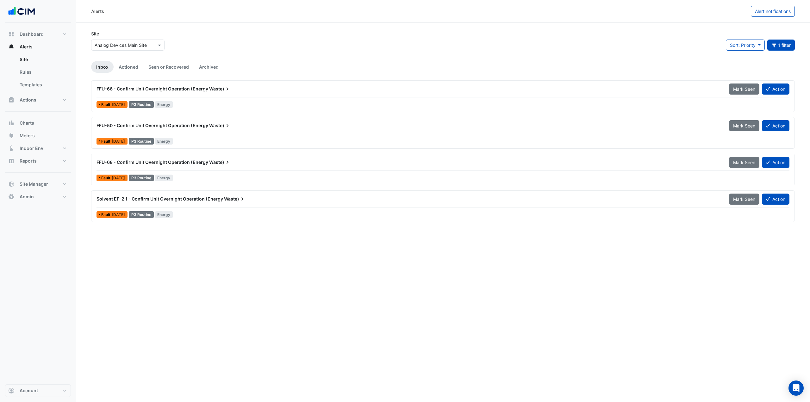
click at [736, 89] on span "Mark Seen" at bounding box center [744, 88] width 22 height 5
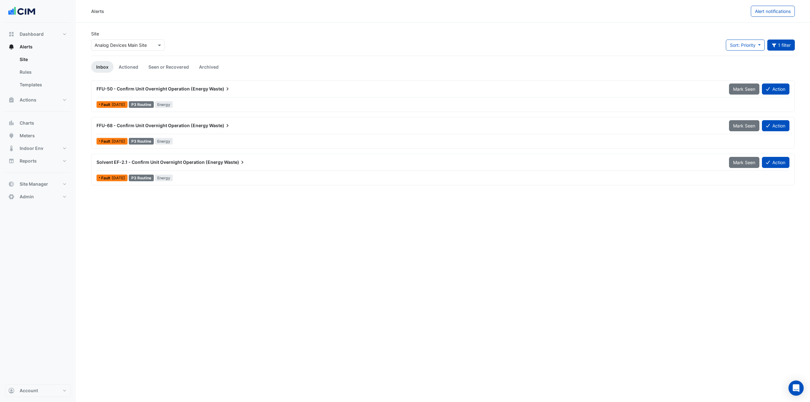
click at [736, 89] on span "Mark Seen" at bounding box center [744, 88] width 22 height 5
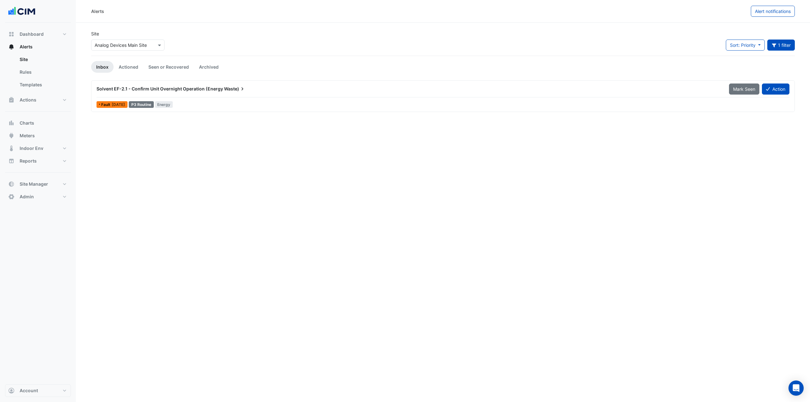
click at [736, 89] on span "Mark Seen" at bounding box center [744, 88] width 22 height 5
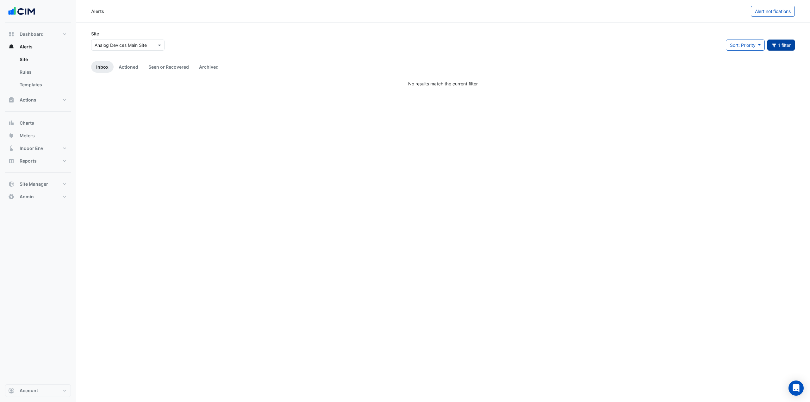
click at [784, 47] on button "1 filter" at bounding box center [781, 45] width 28 height 11
drag, startPoint x: 744, startPoint y: 64, endPoint x: 697, endPoint y: 64, distance: 47.8
click at [697, 64] on div "Title *********" at bounding box center [725, 62] width 127 height 11
click at [732, 63] on input "*********" at bounding box center [746, 62] width 86 height 11
drag, startPoint x: 732, startPoint y: 63, endPoint x: 620, endPoint y: 70, distance: 112.2
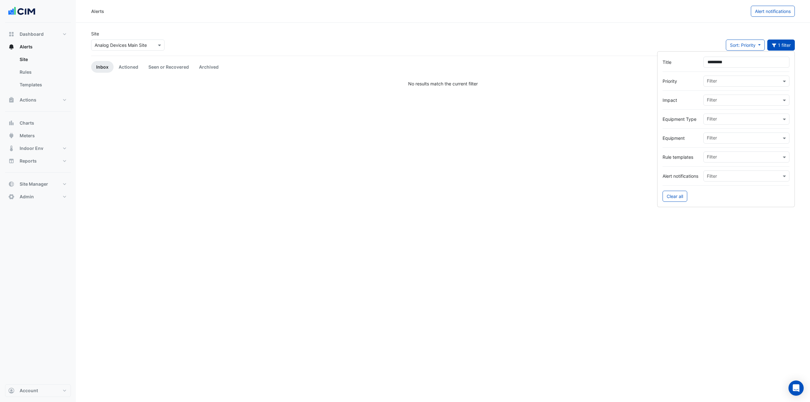
click at [620, 70] on body "Alerts Alert notifications Site × Analog Devices Main Site Sort: Priority Prior…" at bounding box center [405, 201] width 810 height 402
click at [627, 51] on div "Site × Analog Devices Main Site Sort: Priority Priority Updated Filter" at bounding box center [440, 42] width 706 height 25
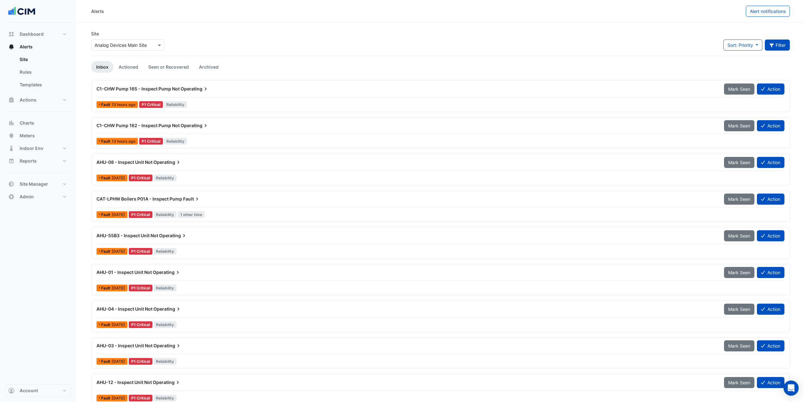
click at [775, 43] on button "Filter" at bounding box center [777, 45] width 25 height 11
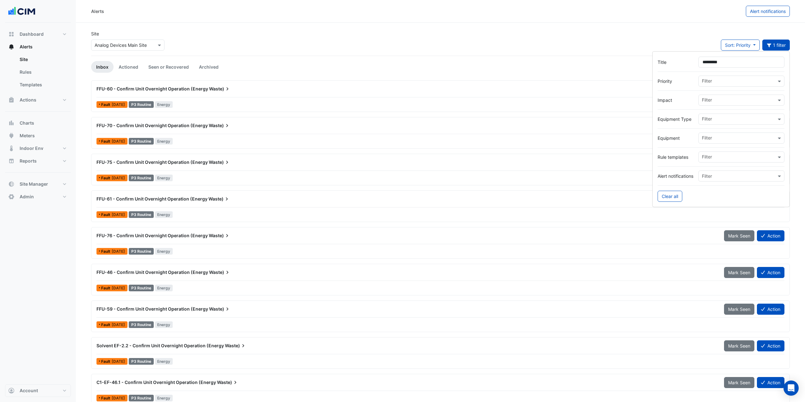
type input "*********"
click at [658, 43] on div "Site × Analog Devices Main Site Sort: Priority Priority Updated 1 filter" at bounding box center [440, 42] width 706 height 25
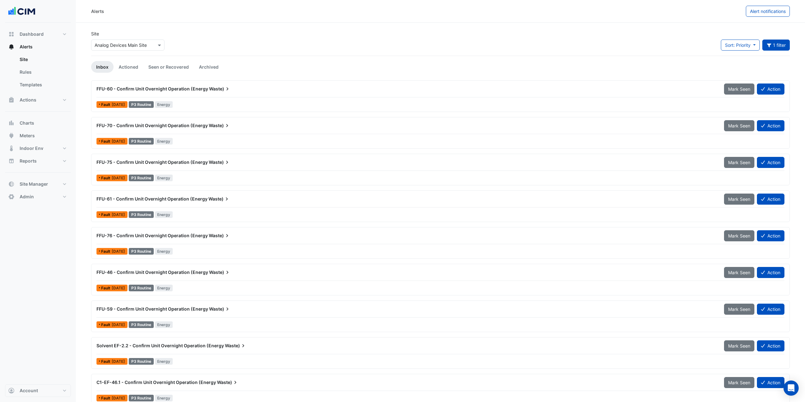
click at [748, 95] on div "FFU-60 - Confirm Unit Overnight Operation (Energy Waste) Mark Seen Action" at bounding box center [440, 90] width 688 height 14
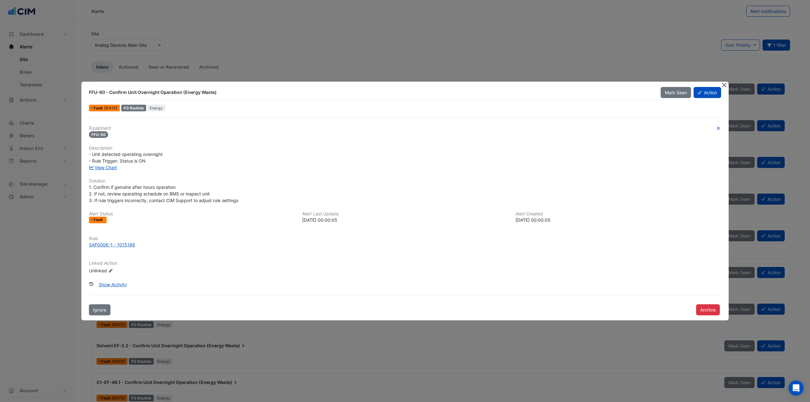
click at [726, 86] on button "Close" at bounding box center [723, 85] width 7 height 7
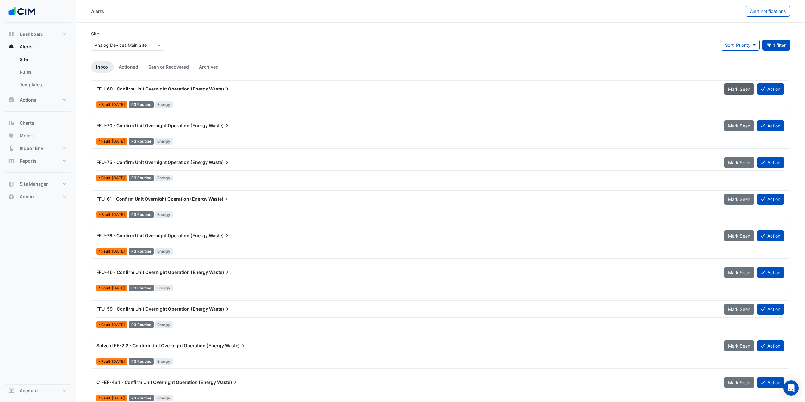
click at [735, 90] on span "Mark Seen" at bounding box center [739, 88] width 22 height 5
click at [735, 91] on span "Mark Seen" at bounding box center [739, 88] width 22 height 5
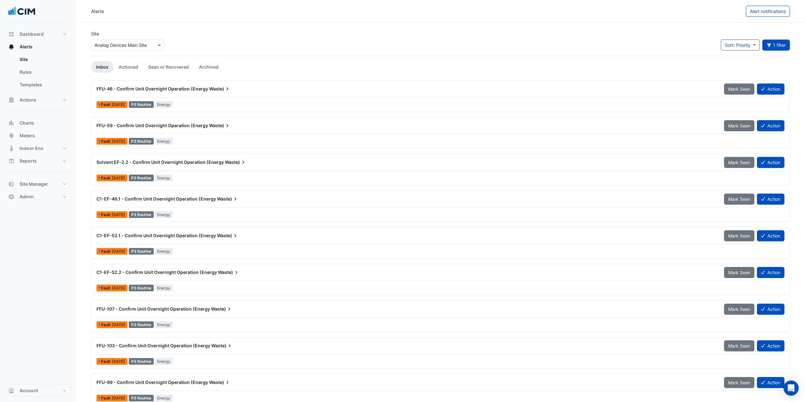
click at [735, 91] on span "Mark Seen" at bounding box center [739, 88] width 22 height 5
click at [735, 91] on div "Mark Seen" at bounding box center [740, 88] width 33 height 11
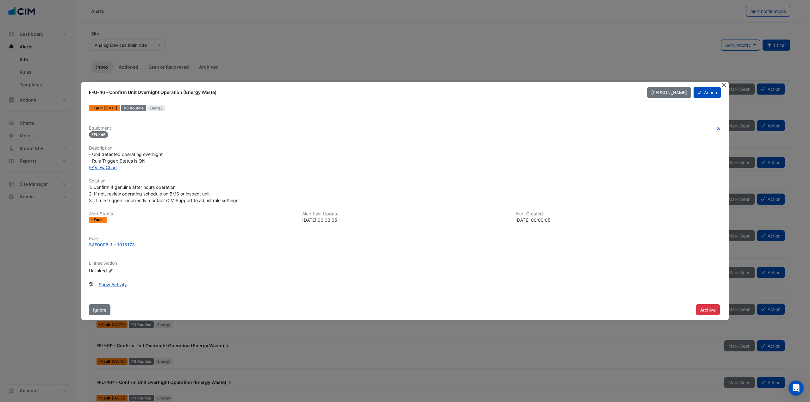
click at [726, 86] on button "Close" at bounding box center [723, 85] width 7 height 7
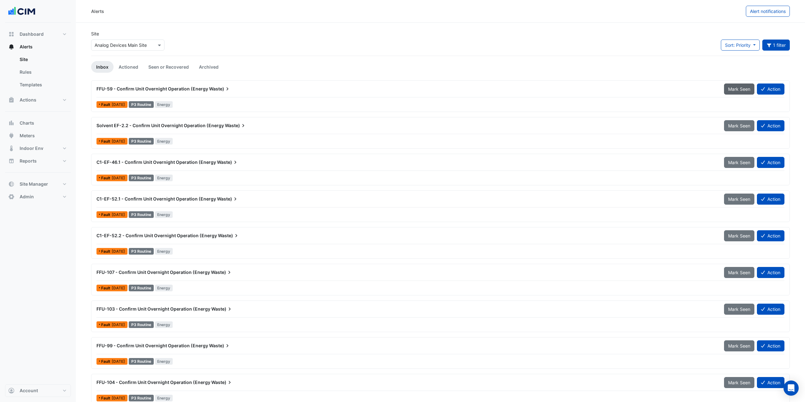
click at [733, 86] on span "Mark Seen" at bounding box center [739, 88] width 22 height 5
click at [731, 89] on span "Mark Seen" at bounding box center [739, 88] width 22 height 5
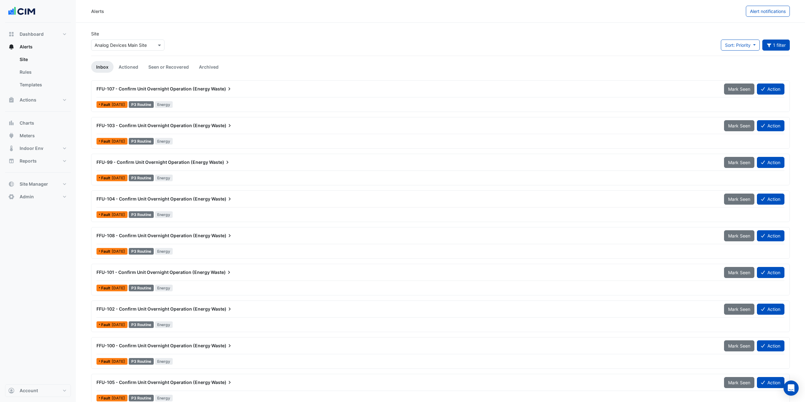
click at [731, 89] on span "Mark Seen" at bounding box center [739, 88] width 22 height 5
click at [731, 89] on button "Mark Seen" at bounding box center [744, 88] width 30 height 11
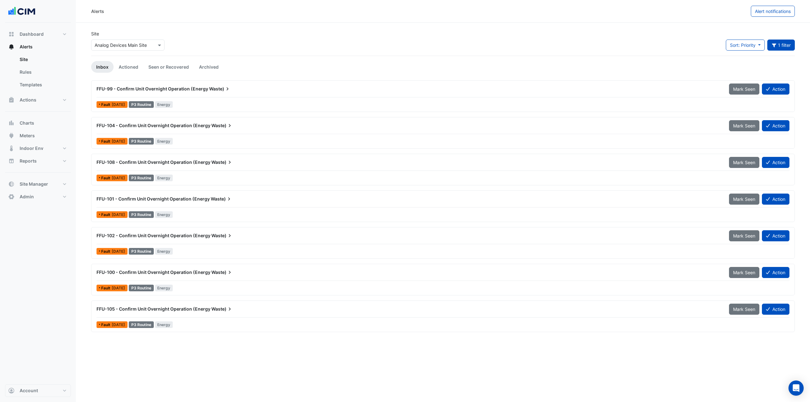
click at [731, 89] on button "Mark Seen" at bounding box center [744, 88] width 30 height 11
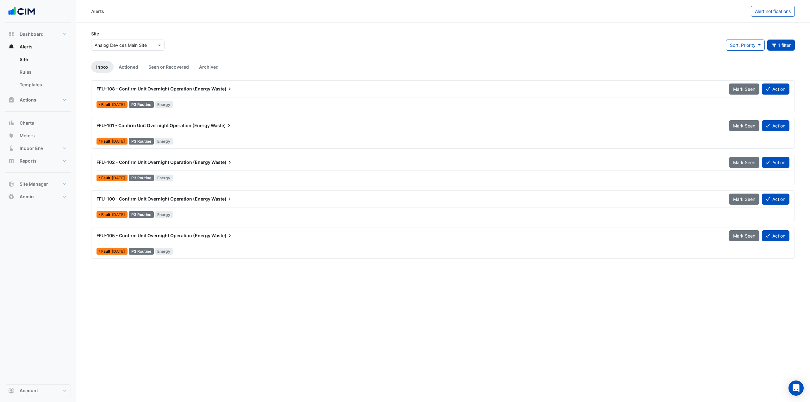
click at [731, 89] on button "Mark Seen" at bounding box center [744, 88] width 30 height 11
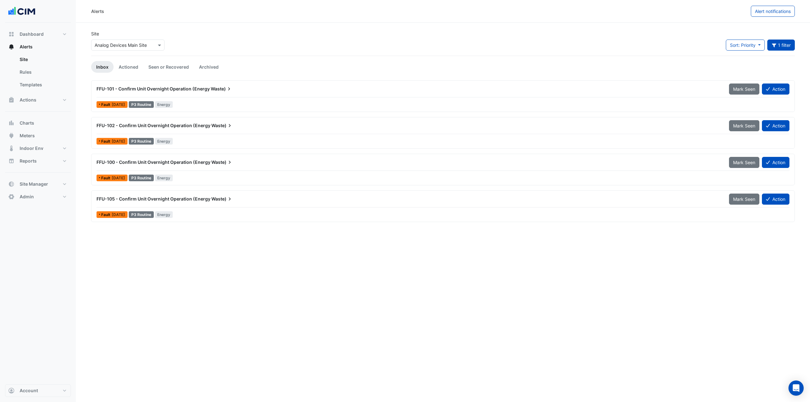
click at [731, 89] on button "Mark Seen" at bounding box center [744, 88] width 30 height 11
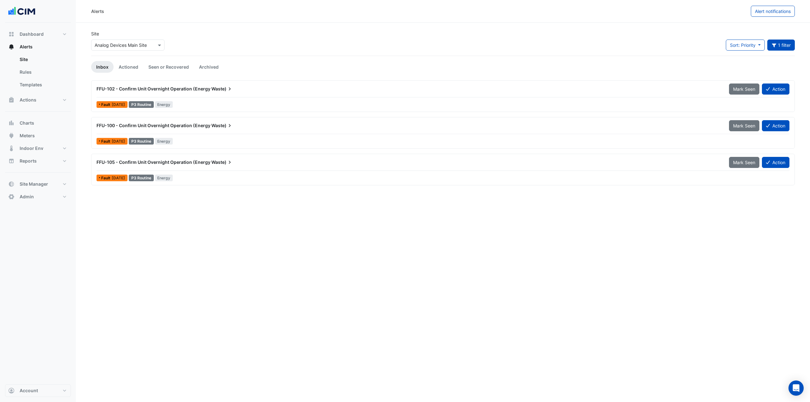
click at [731, 89] on button "Mark Seen" at bounding box center [744, 88] width 30 height 11
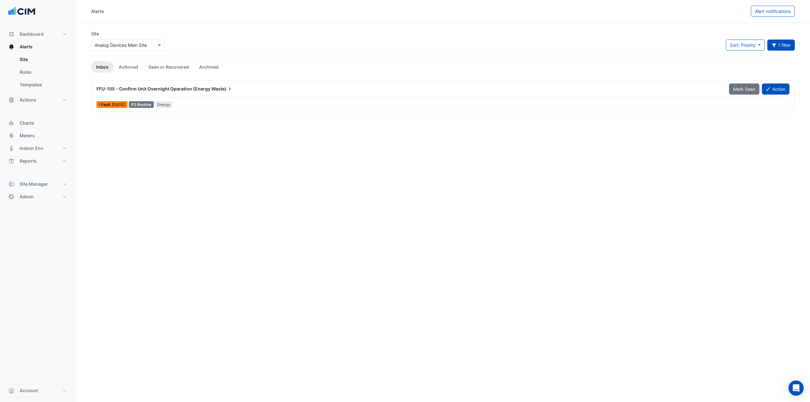
click at [731, 89] on button "Mark Seen" at bounding box center [744, 88] width 30 height 11
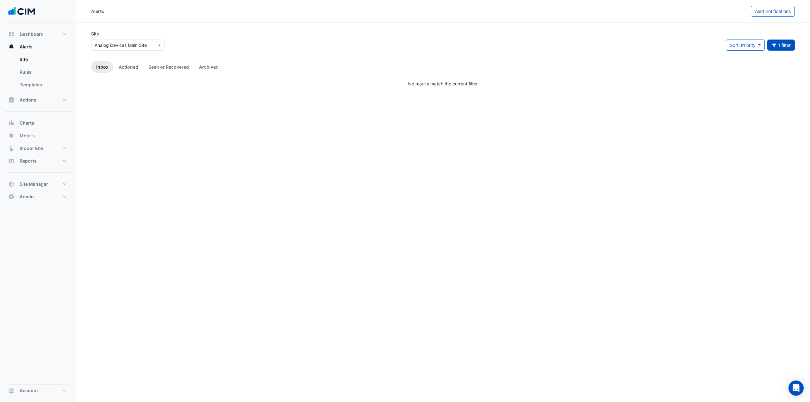
click at [748, 67] on ul "Inbox Actioned Seen or Recovered Archived" at bounding box center [442, 67] width 703 height 12
click at [790, 48] on button "1 filter" at bounding box center [781, 45] width 28 height 11
drag, startPoint x: 739, startPoint y: 61, endPoint x: 662, endPoint y: 61, distance: 77.2
click at [662, 61] on div "Title *********" at bounding box center [725, 62] width 127 height 11
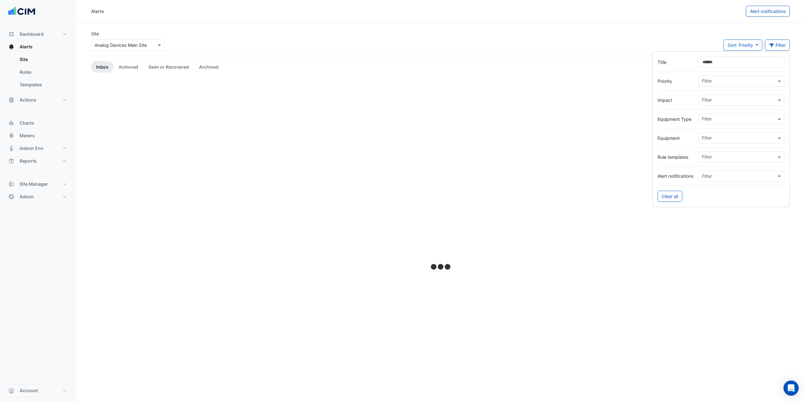
click at [672, 31] on div "Site × Analog Devices Main Site Sort: Priority Priority Updated Filter" at bounding box center [440, 42] width 706 height 25
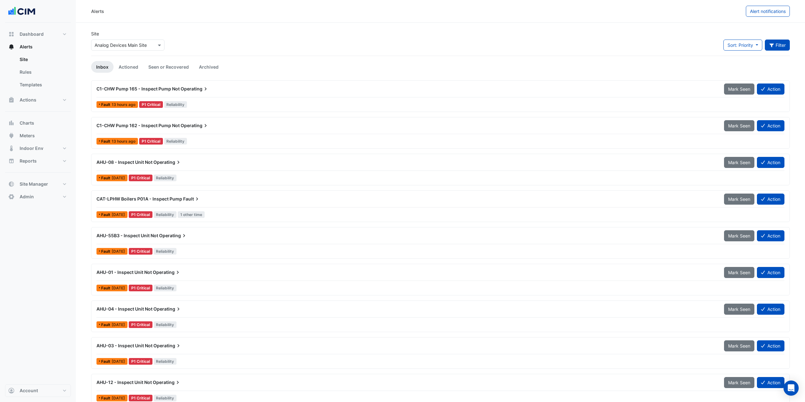
click at [776, 47] on button "Filter" at bounding box center [777, 45] width 25 height 11
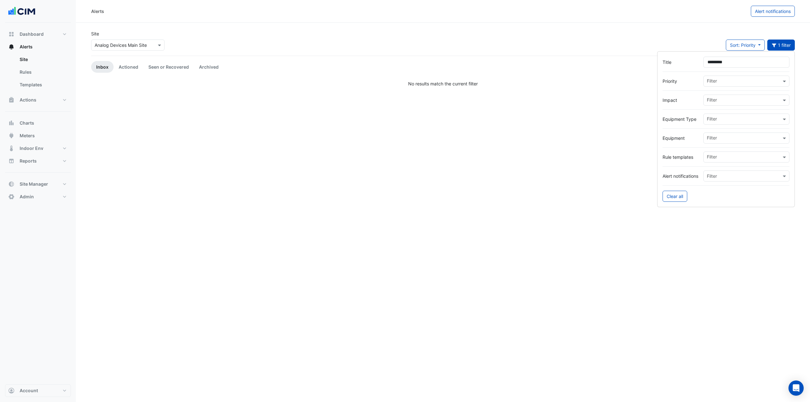
type input "*********"
click at [618, 45] on div "Site × Analog Devices Main Site Sort: Priority Priority Updated 1 filter" at bounding box center [442, 42] width 711 height 25
click at [782, 47] on button "1 filter" at bounding box center [781, 45] width 28 height 11
drag, startPoint x: 694, startPoint y: 64, endPoint x: 560, endPoint y: 63, distance: 134.4
click at [564, 64] on body "Alerts Alert notifications Site × Analog Devices Main Site Sort: Priority Prior…" at bounding box center [405, 201] width 810 height 402
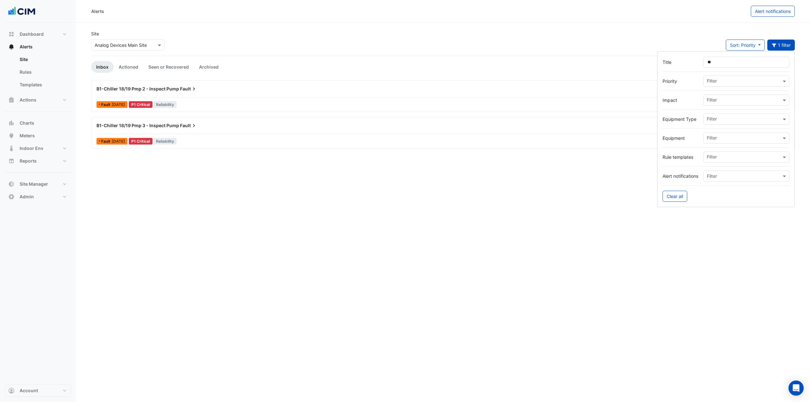
type input "*"
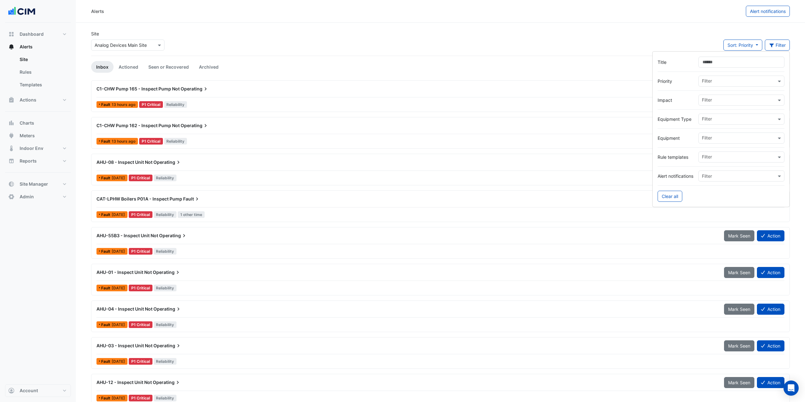
click at [225, 45] on div "Site × Analog Devices Main Site Sort: Priority Priority Updated Filter" at bounding box center [440, 42] width 706 height 25
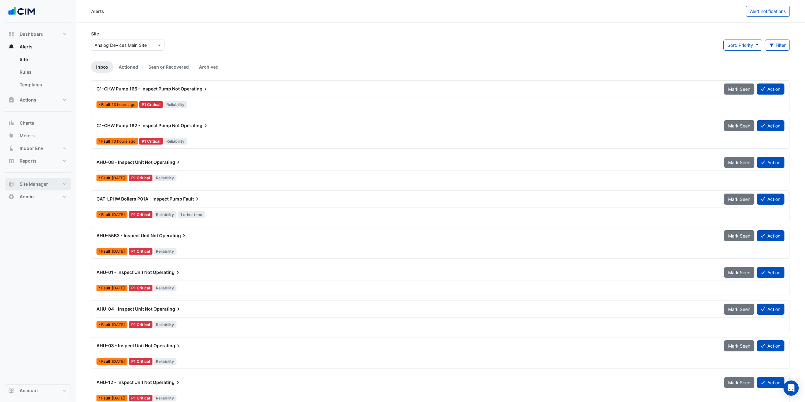
click at [54, 180] on button "Site Manager" at bounding box center [38, 184] width 66 height 13
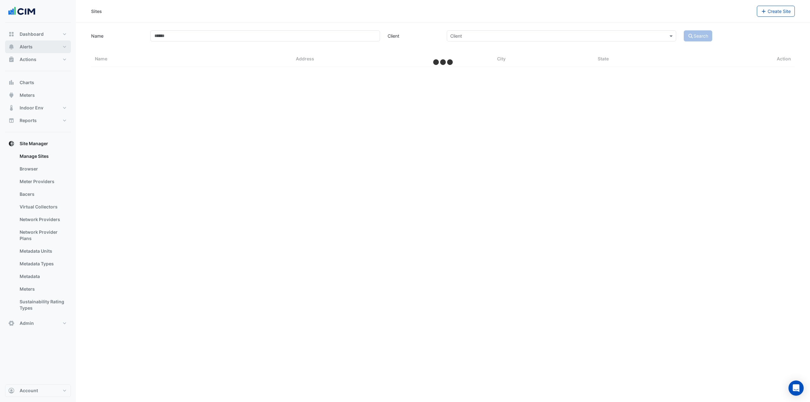
select select "***"
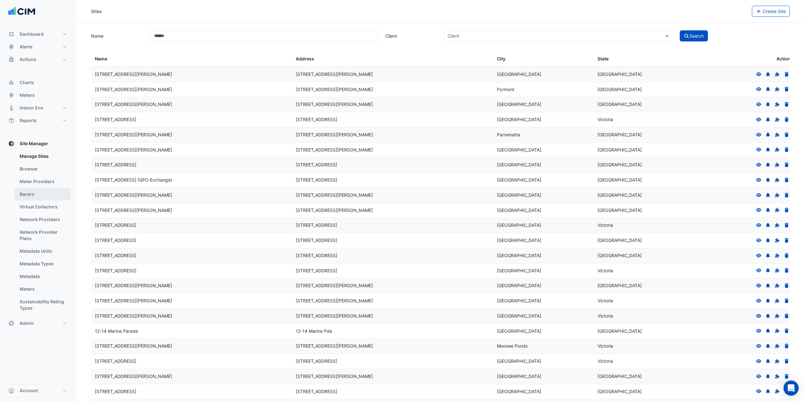
click at [36, 196] on link "Bacers" at bounding box center [43, 194] width 56 height 13
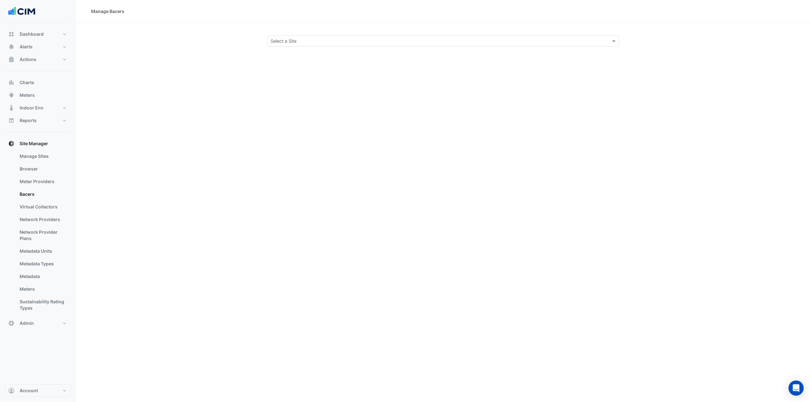
click at [312, 40] on input "text" at bounding box center [436, 41] width 332 height 7
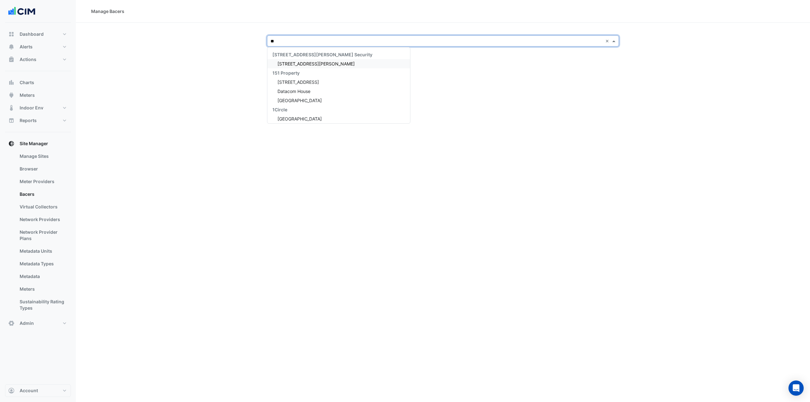
type input "***"
click at [324, 73] on span "Analog Devices Main Site" at bounding box center [303, 72] width 52 height 5
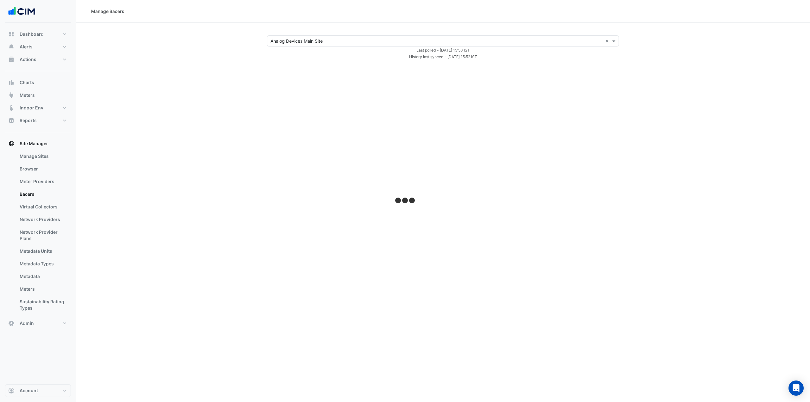
select select "***"
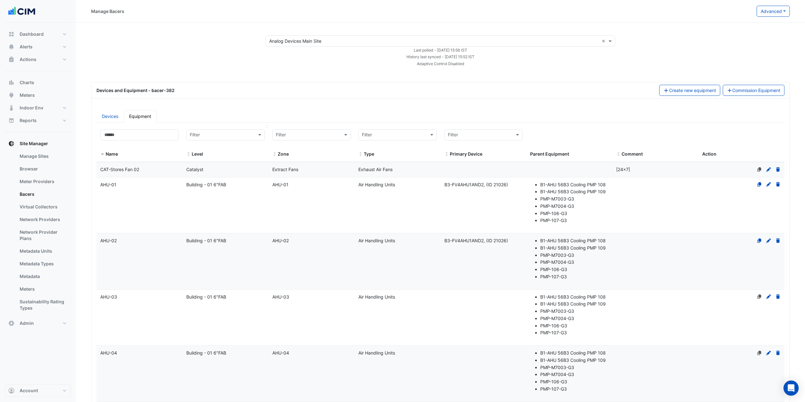
click at [248, 135] on input "text" at bounding box center [219, 135] width 59 height 7
click at [241, 155] on div "Building - 01 6"FAB" at bounding box center [226, 157] width 68 height 7
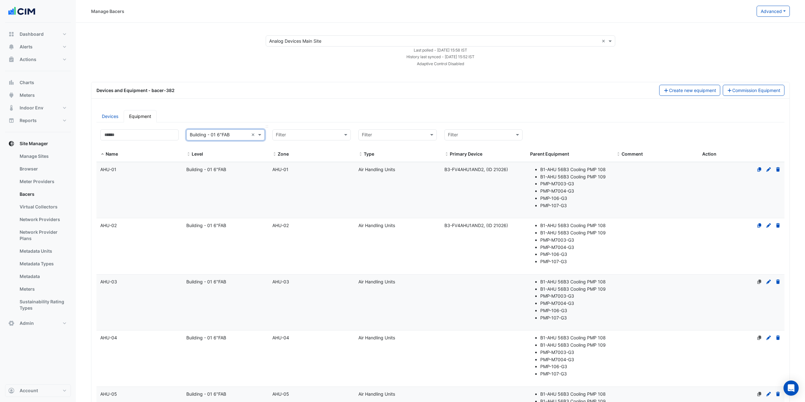
click at [239, 138] on input "text" at bounding box center [219, 135] width 59 height 7
click at [219, 202] on div "Building 1" at bounding box center [226, 203] width 68 height 7
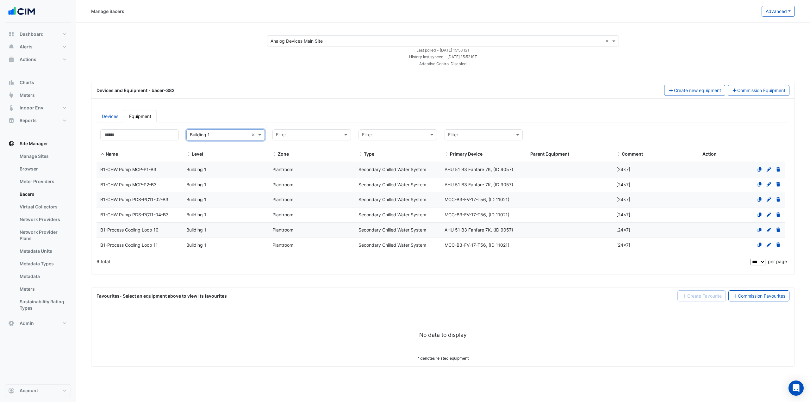
click at [237, 135] on input "text" at bounding box center [219, 135] width 59 height 7
click at [232, 159] on div "Building - 01 6"FAB" at bounding box center [226, 157] width 68 height 7
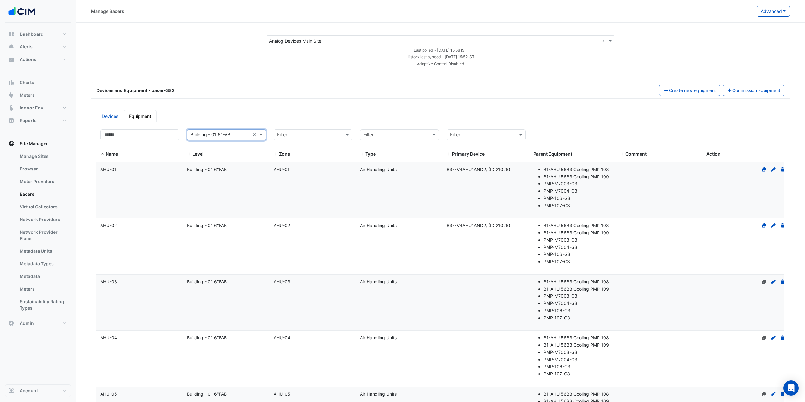
click at [269, 112] on ul "Devices Equipment" at bounding box center [440, 116] width 688 height 12
click at [40, 44] on button "Alerts" at bounding box center [38, 46] width 66 height 13
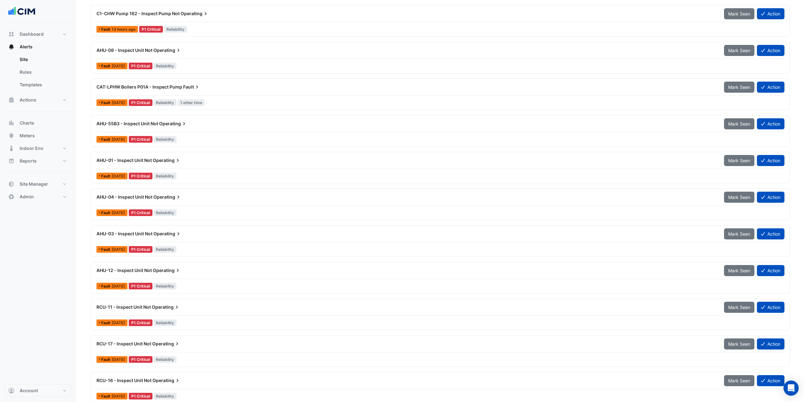
scroll to position [127, 0]
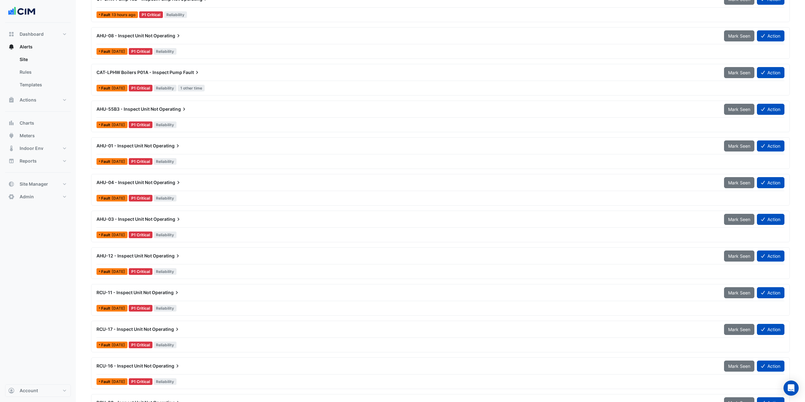
click at [181, 145] on div "AHU-01 - Inspect Unit Not Operating" at bounding box center [406, 146] width 620 height 6
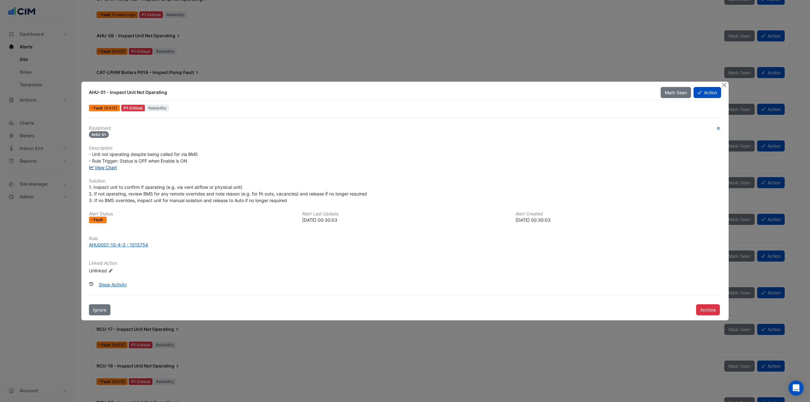
click at [108, 170] on link "View Chart" at bounding box center [103, 167] width 28 height 5
click at [724, 84] on button "Close" at bounding box center [723, 85] width 7 height 7
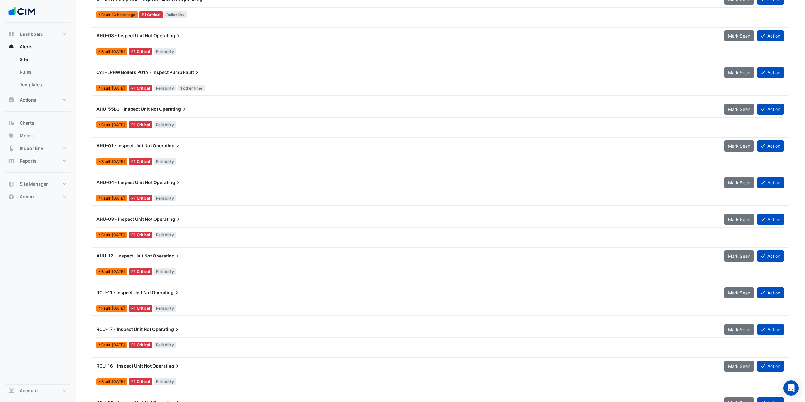
click at [191, 181] on div "AHU-04 - Inspect Unit Not Operating" at bounding box center [406, 182] width 620 height 6
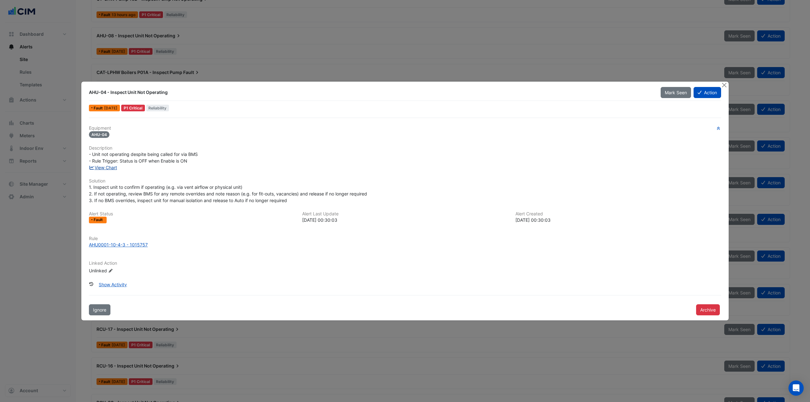
click at [111, 169] on link "View Chart" at bounding box center [103, 167] width 28 height 5
click at [722, 86] on button "Close" at bounding box center [723, 85] width 7 height 7
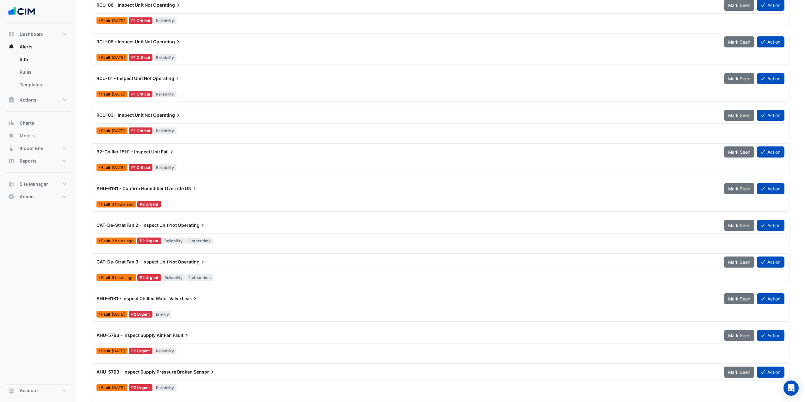
scroll to position [1012, 0]
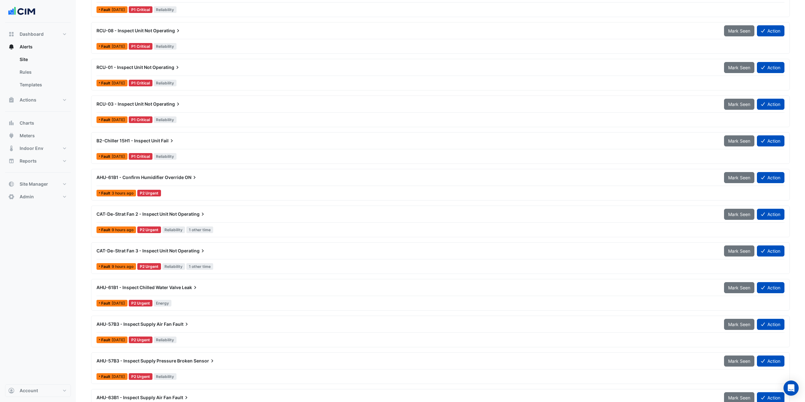
click at [201, 190] on div "Fault 3 hours ago P2 Urgent" at bounding box center [440, 192] width 689 height 9
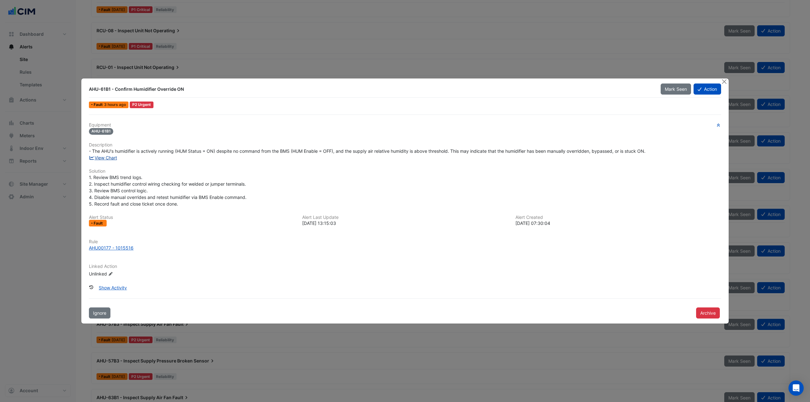
click at [107, 158] on link "View Chart" at bounding box center [103, 157] width 28 height 5
click at [725, 80] on button "Close" at bounding box center [723, 81] width 7 height 7
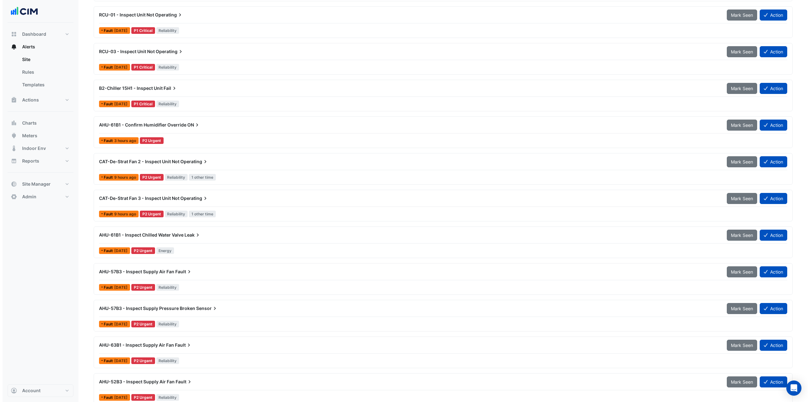
scroll to position [1075, 0]
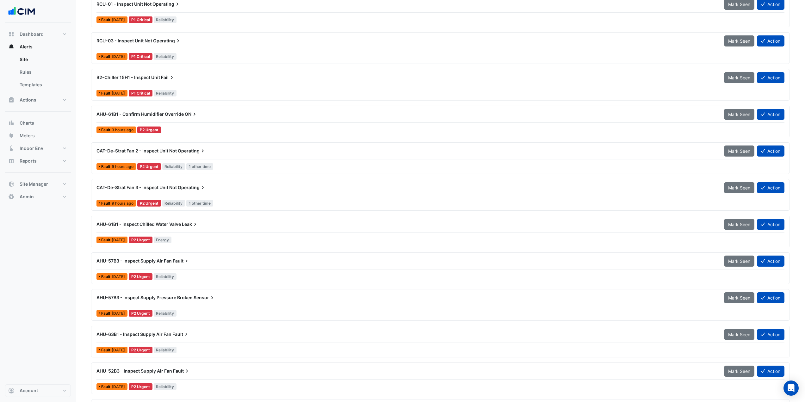
click at [221, 233] on div "AHU-61B1 - Inspect Chilled Water Valve Leak Mark Seen Action Fault 5 days ago P…" at bounding box center [440, 232] width 693 height 26
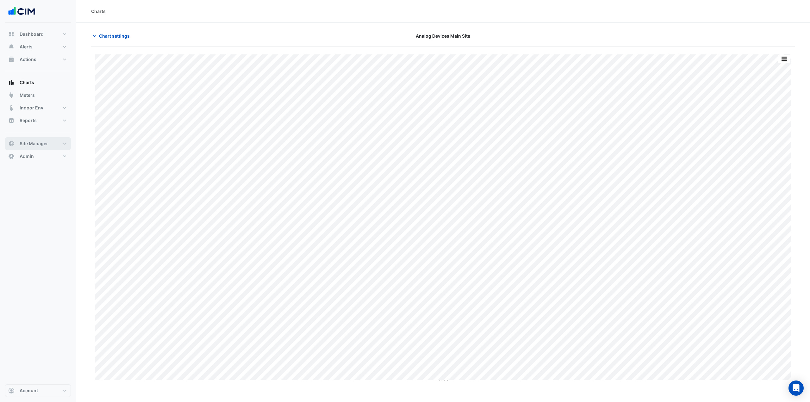
click at [53, 142] on button "Site Manager" at bounding box center [38, 143] width 66 height 13
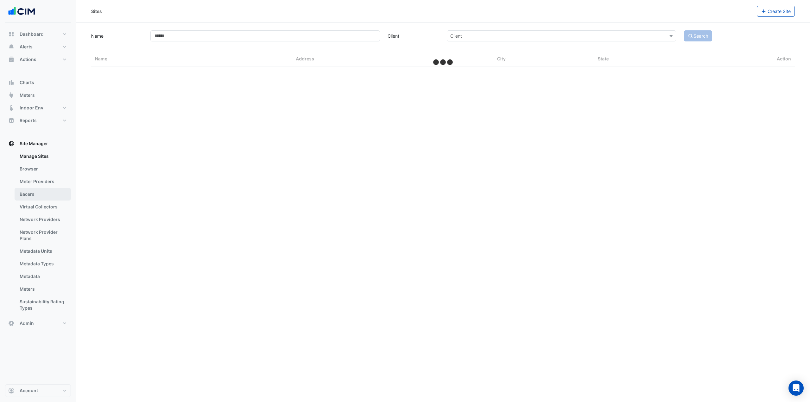
click at [41, 190] on link "Bacers" at bounding box center [43, 194] width 56 height 13
click at [277, 40] on input "text" at bounding box center [436, 41] width 332 height 7
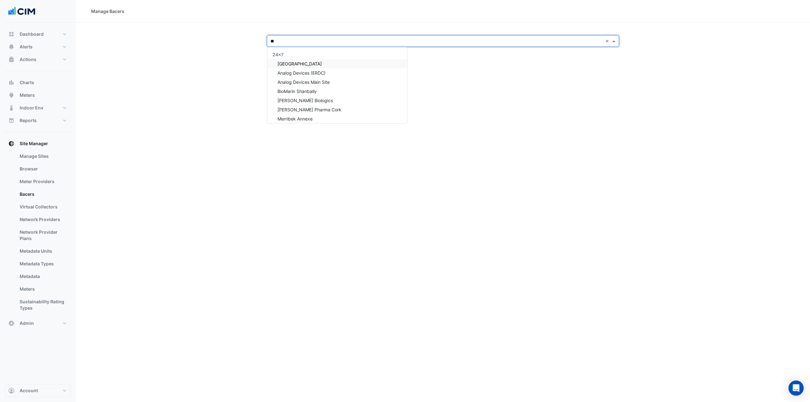
type input "***"
click at [333, 77] on div "Analog Devices Main Site" at bounding box center [323, 72] width 112 height 9
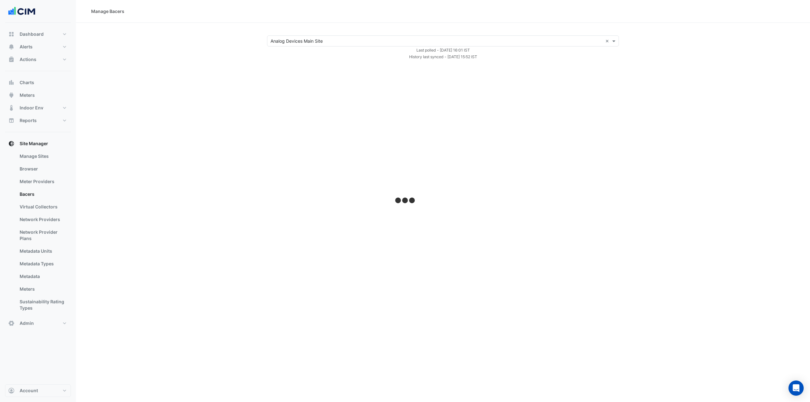
select select "***"
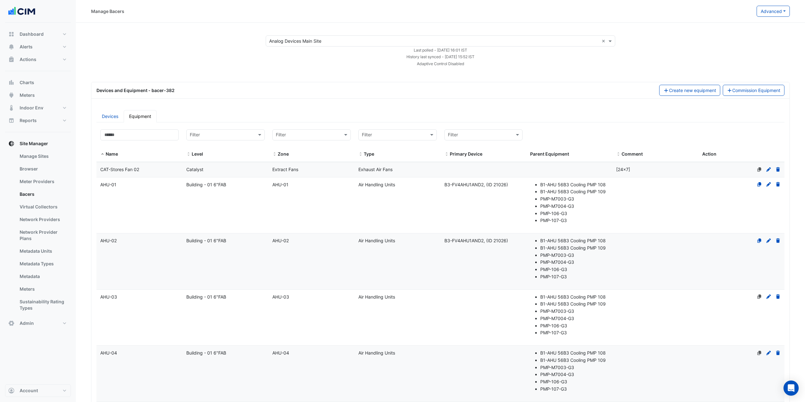
click at [130, 362] on datatable-body-cell "Name AHU-04" at bounding box center [139, 374] width 86 height 56
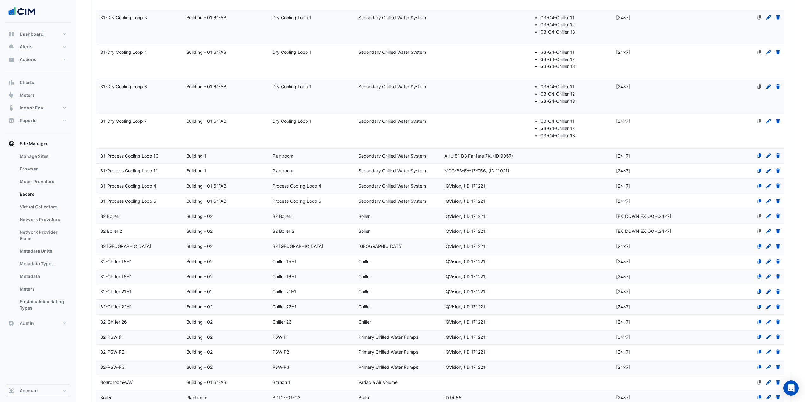
select select "***"
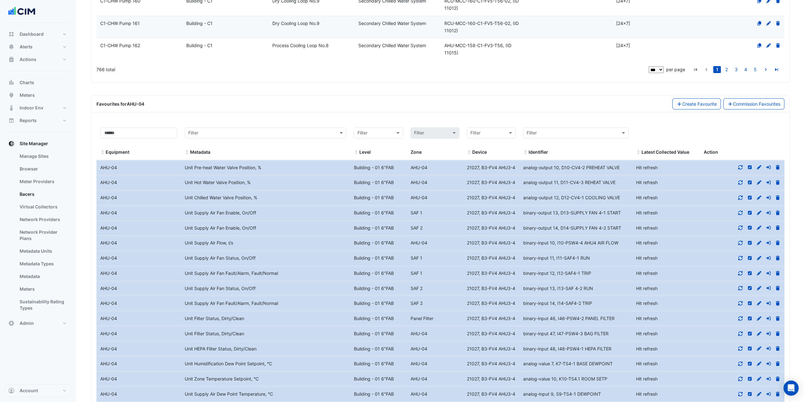
scroll to position [3163, 0]
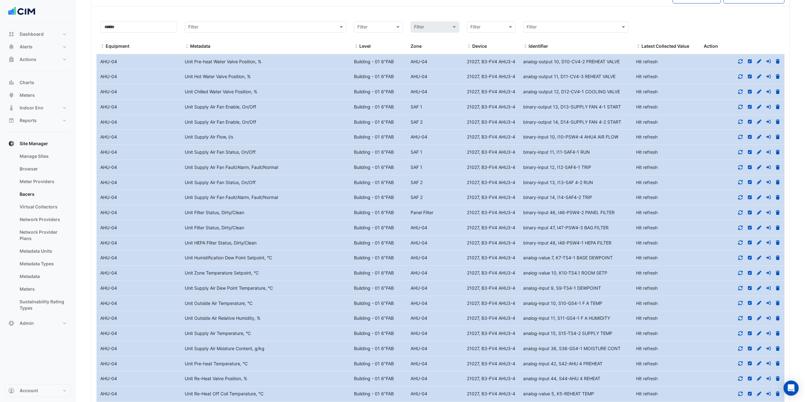
click at [743, 111] on div at bounding box center [742, 106] width 84 height 7
click at [743, 109] on icon at bounding box center [740, 107] width 6 height 4
click at [740, 124] on icon at bounding box center [740, 122] width 6 height 4
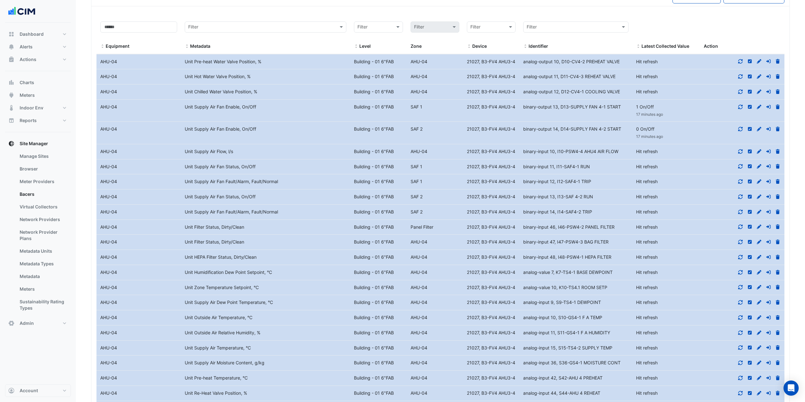
click at [740, 169] on icon at bounding box center [740, 166] width 6 height 4
click at [740, 199] on icon at bounding box center [740, 196] width 6 height 4
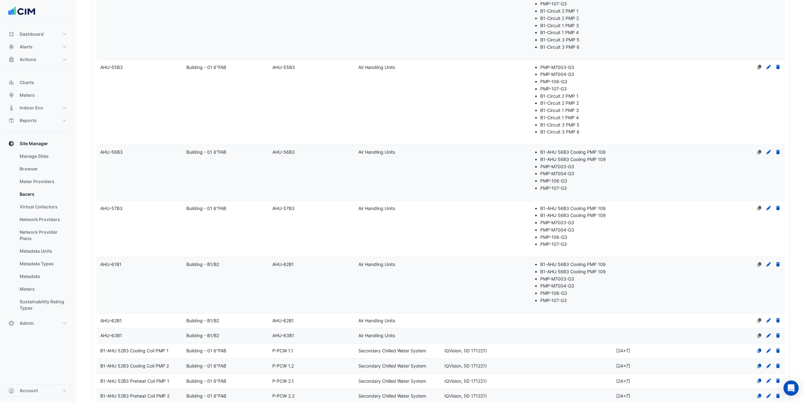
scroll to position [1455, 0]
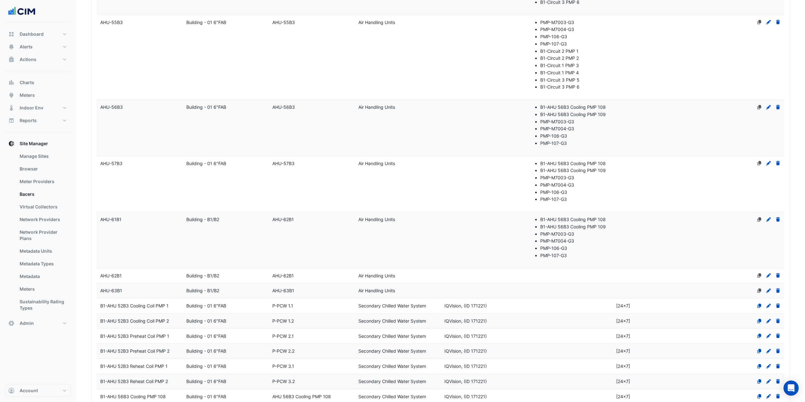
click at [147, 248] on datatable-body-cell "Name AHU-61B1" at bounding box center [139, 240] width 86 height 56
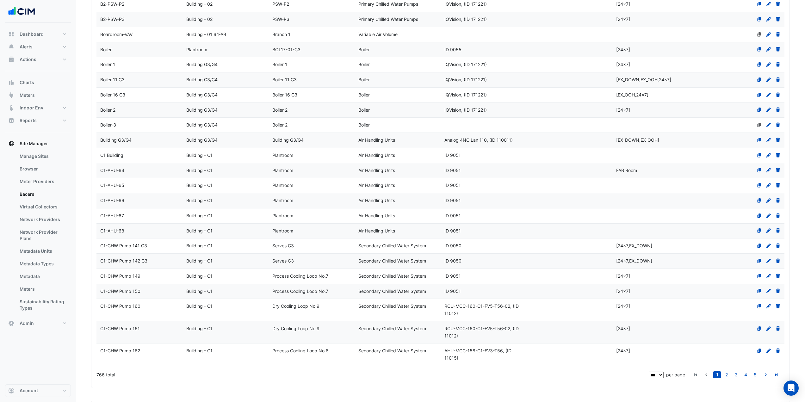
scroll to position [2847, 0]
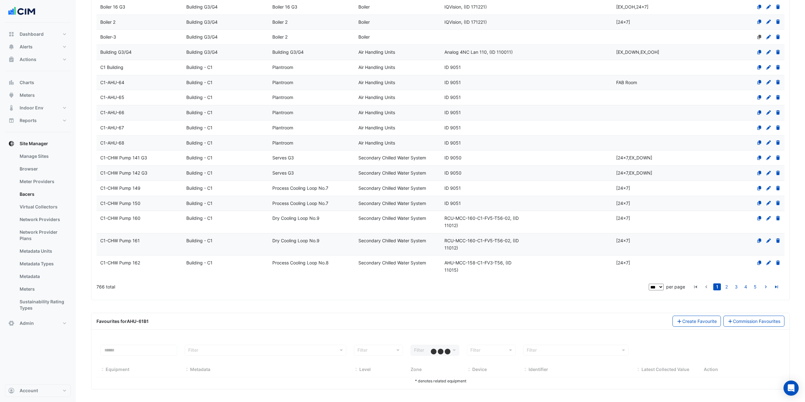
select select "***"
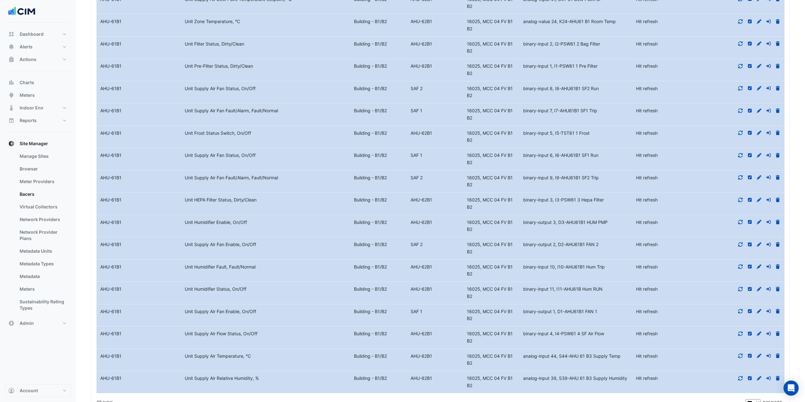
scroll to position [3479, 0]
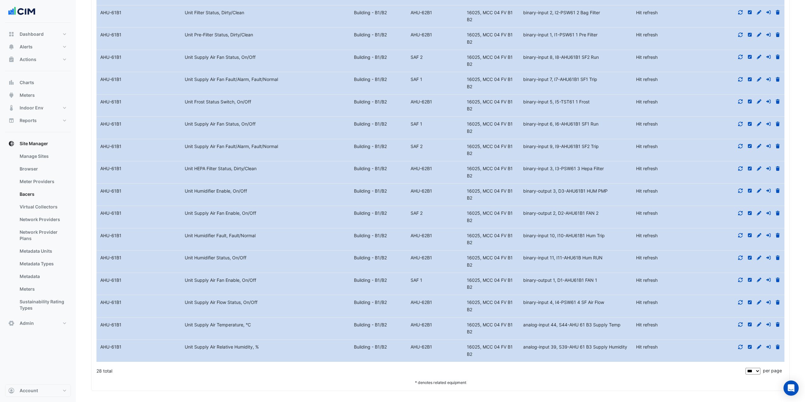
click at [742, 193] on icon at bounding box center [740, 190] width 4 height 4
click at [740, 260] on icon at bounding box center [740, 258] width 6 height 4
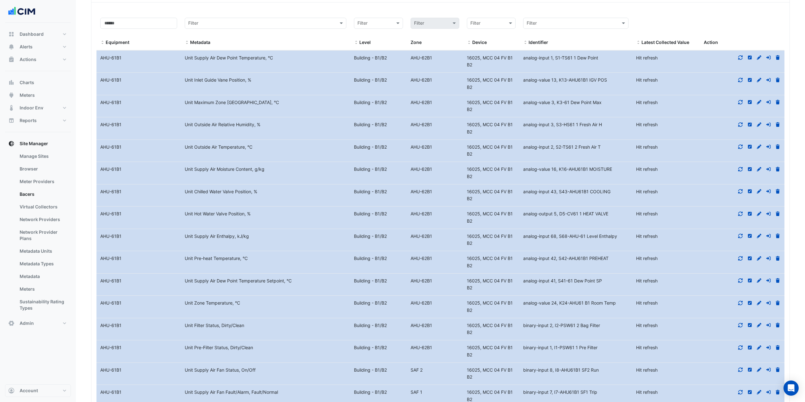
scroll to position [3163, 0]
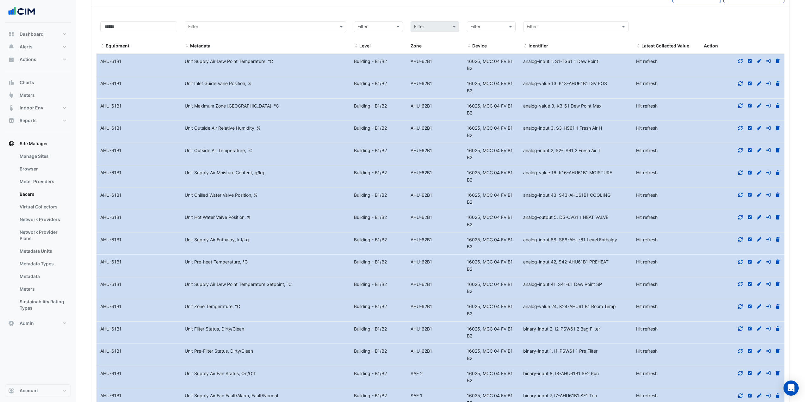
click at [740, 264] on icon at bounding box center [740, 262] width 6 height 4
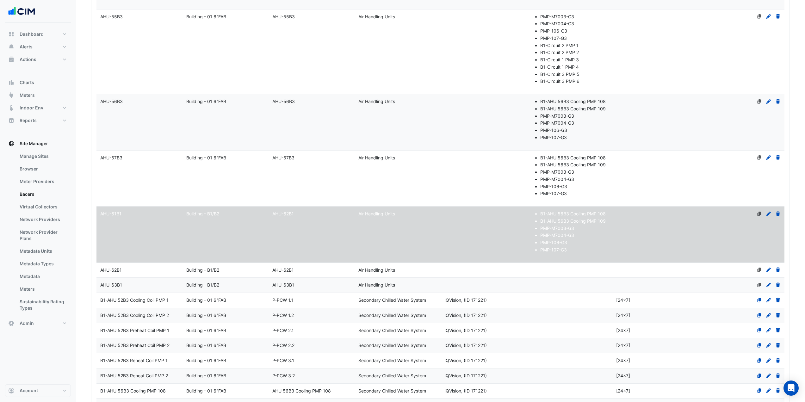
scroll to position [1455, 0]
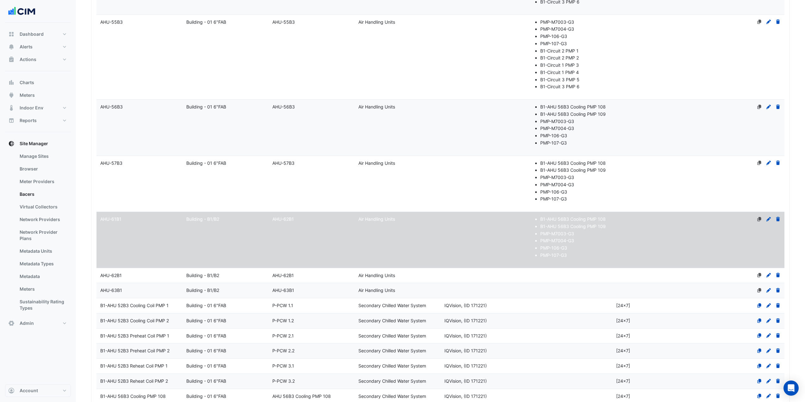
click at [132, 174] on datatable-body-cell "Name AHU-57B3" at bounding box center [139, 184] width 86 height 56
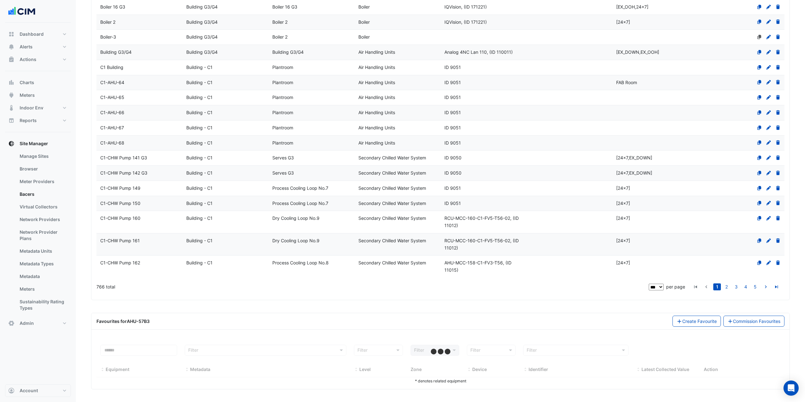
scroll to position [2847, 0]
select select "***"
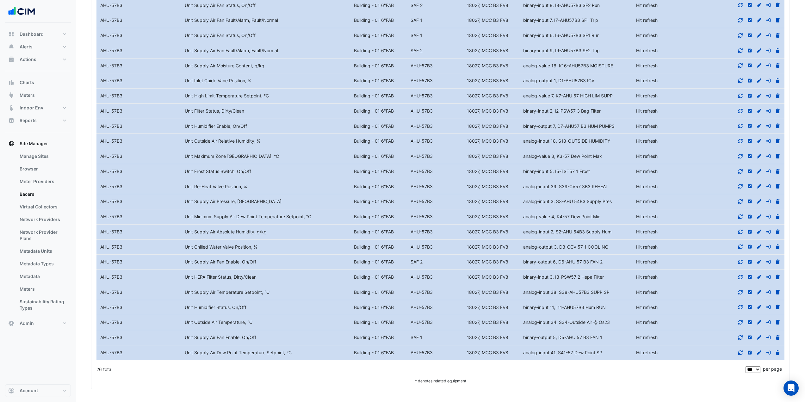
scroll to position [3271, 0]
click at [739, 203] on icon at bounding box center [740, 201] width 4 height 4
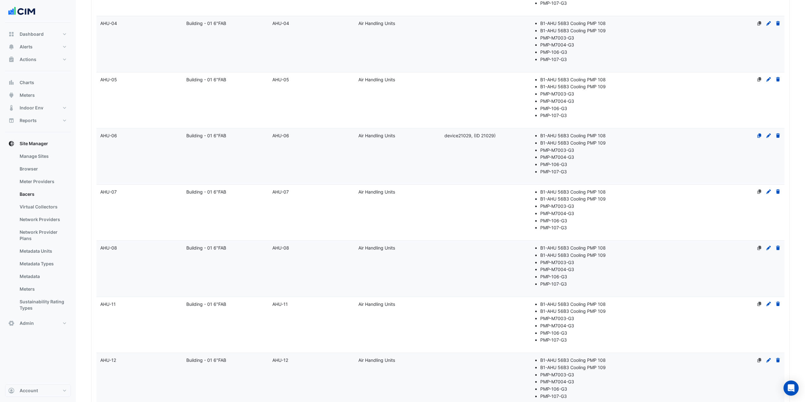
scroll to position [108, 0]
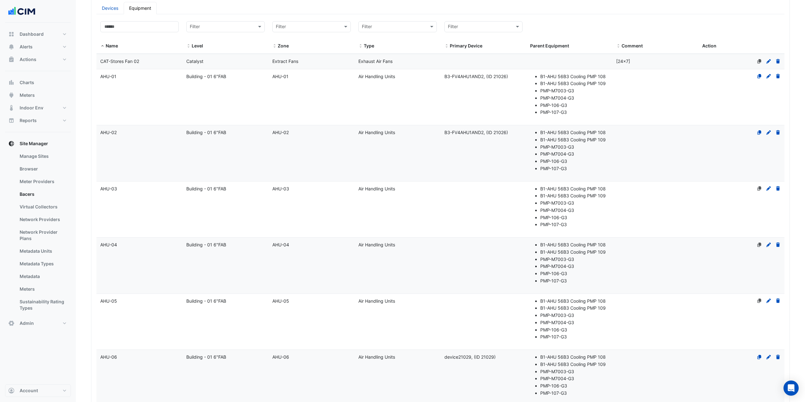
click at [234, 105] on datatable-body-cell "Level Building - 01 6"FAB" at bounding box center [225, 97] width 86 height 56
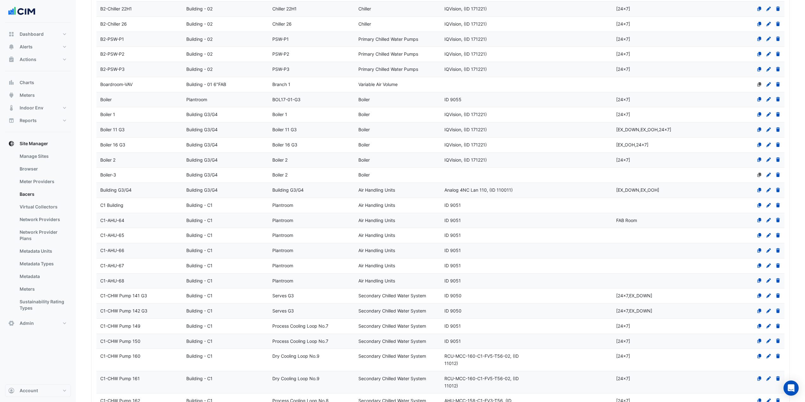
scroll to position [2847, 0]
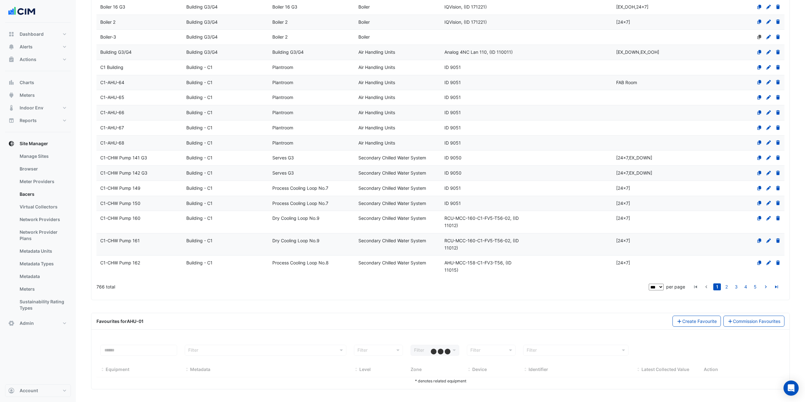
select select "***"
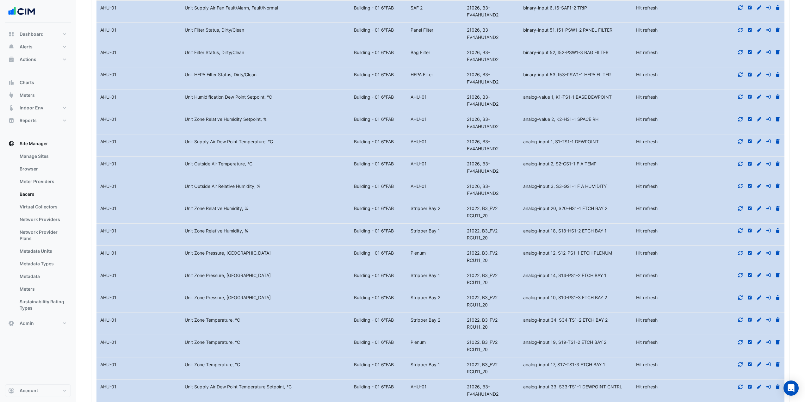
scroll to position [3456, 0]
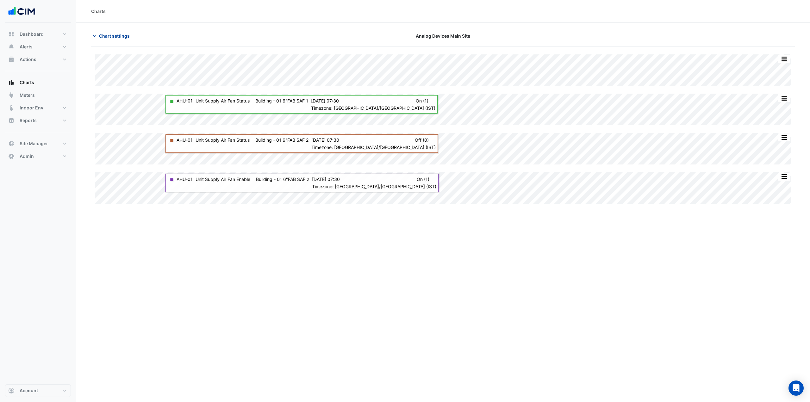
click at [120, 38] on span "Chart settings" at bounding box center [114, 36] width 31 height 7
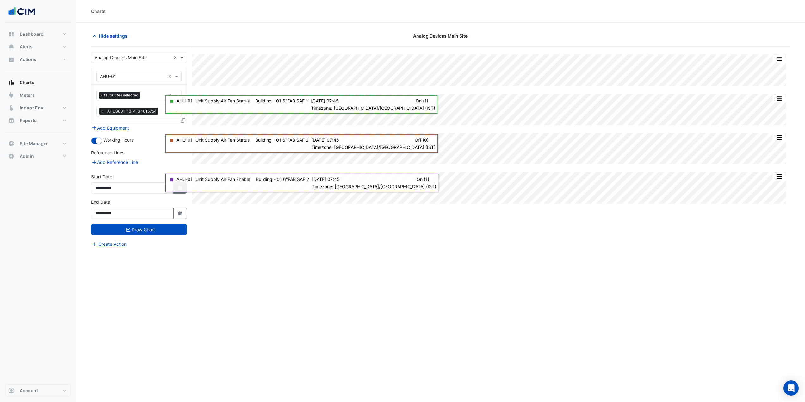
click at [181, 188] on icon "button" at bounding box center [180, 188] width 4 height 4
select select "*"
select select "****"
click at [102, 105] on span "Previous month" at bounding box center [102, 104] width 5 height 5
select select "*"
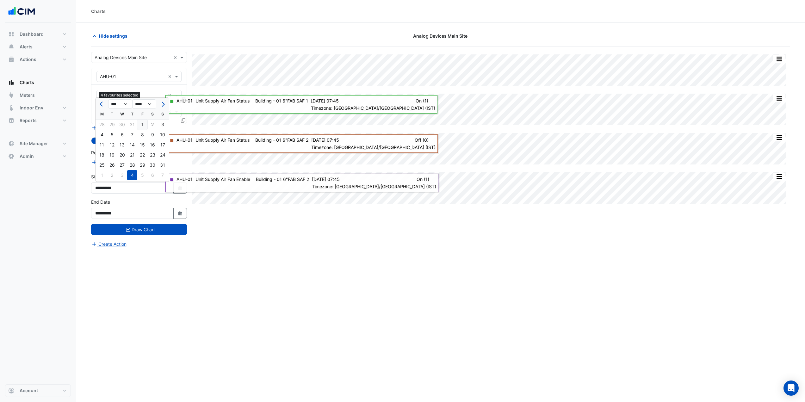
click at [145, 122] on div "1" at bounding box center [142, 125] width 10 height 10
type input "**********"
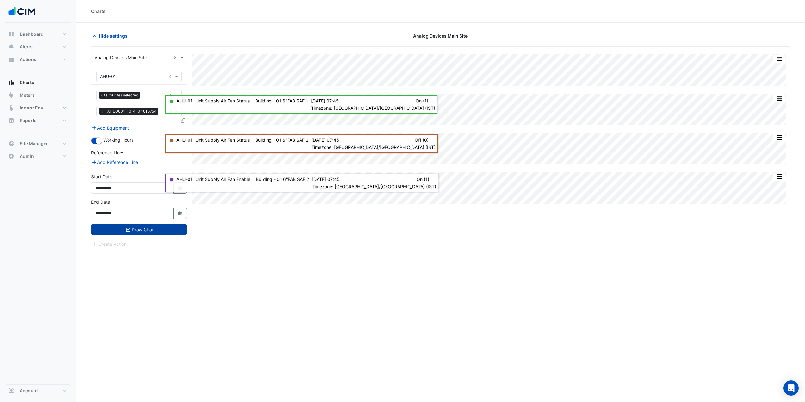
click at [151, 228] on button "Draw Chart" at bounding box center [139, 229] width 96 height 11
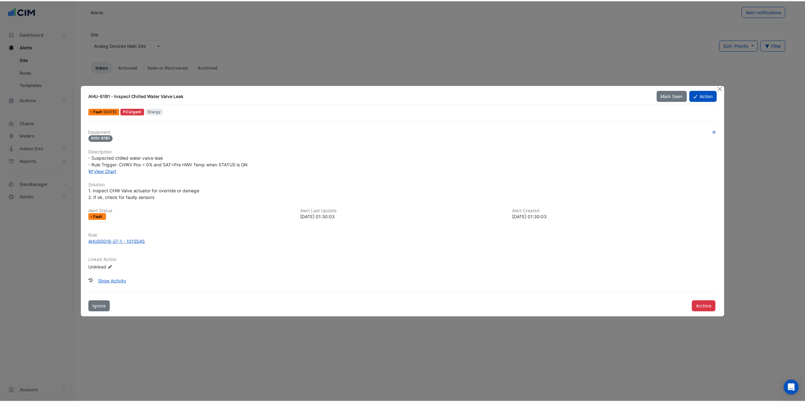
scroll to position [1075, 0]
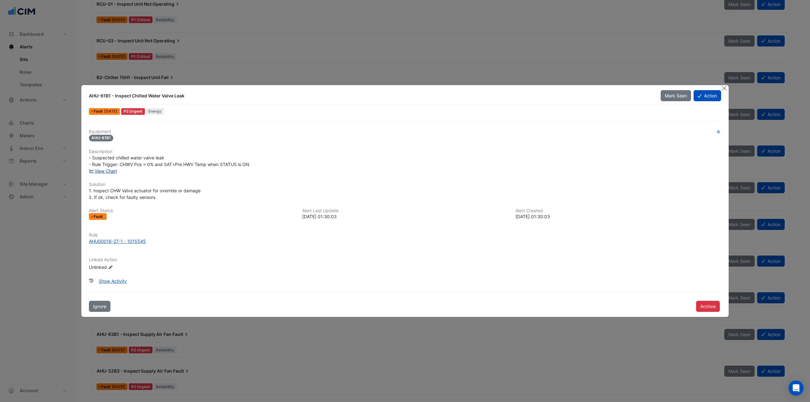
click at [109, 170] on link "View Chart" at bounding box center [103, 170] width 28 height 5
click at [727, 91] on button "Close" at bounding box center [723, 88] width 7 height 7
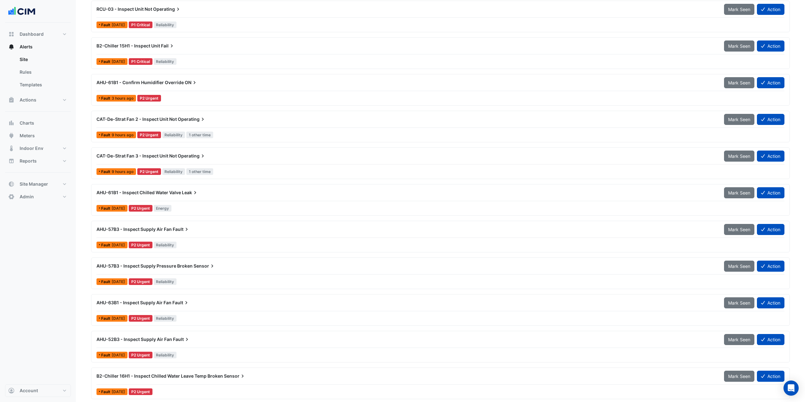
scroll to position [1139, 0]
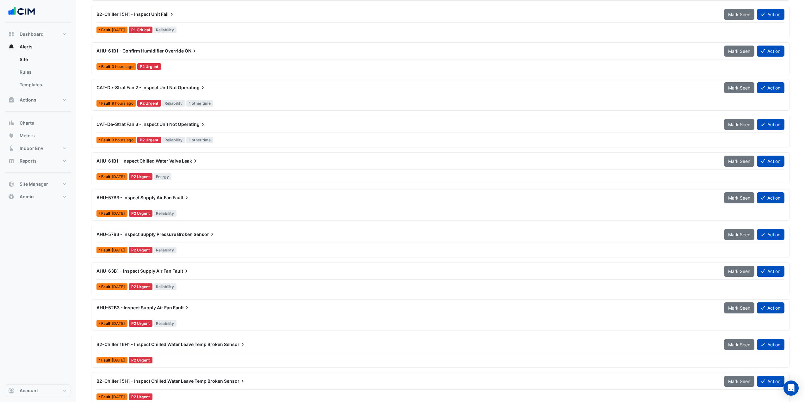
click at [200, 239] on div "AHU-57B3 - Inspect Supply Pressure Broken Sensor" at bounding box center [406, 234] width 627 height 11
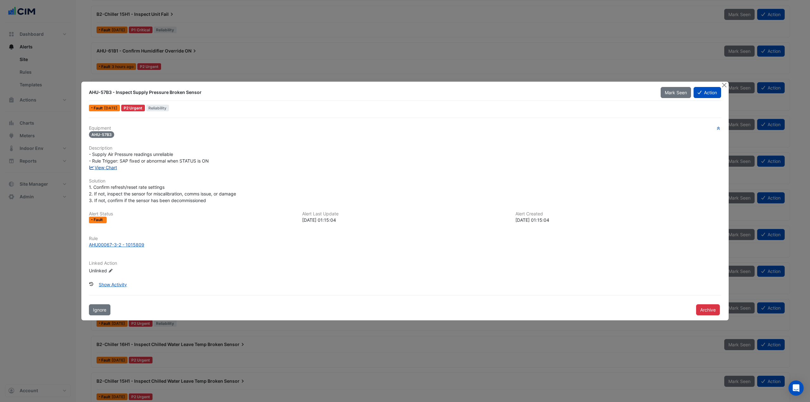
click at [113, 168] on link "View Chart" at bounding box center [103, 167] width 28 height 5
click at [726, 86] on button "Close" at bounding box center [723, 85] width 7 height 7
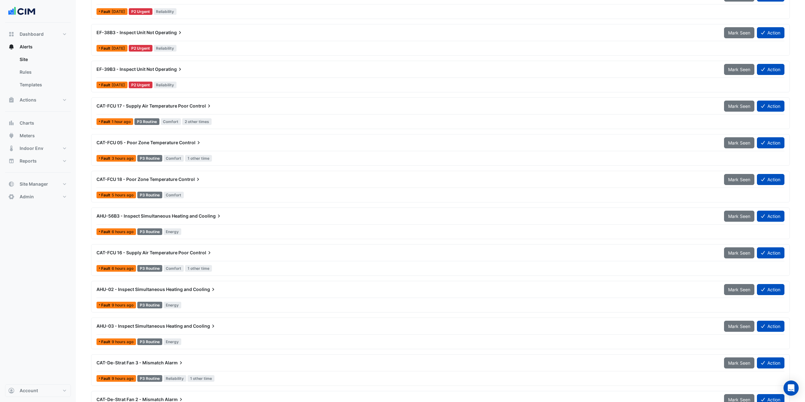
scroll to position [1771, 0]
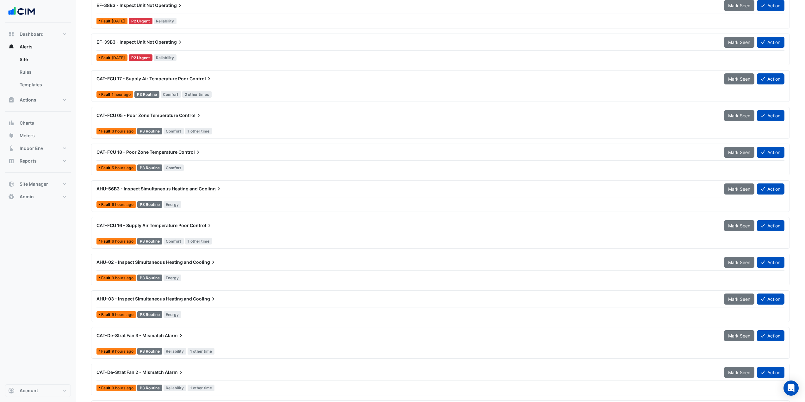
click at [200, 266] on div "AHU-02 - Inspect Simultaneous Heating and Cooling" at bounding box center [406, 261] width 627 height 11
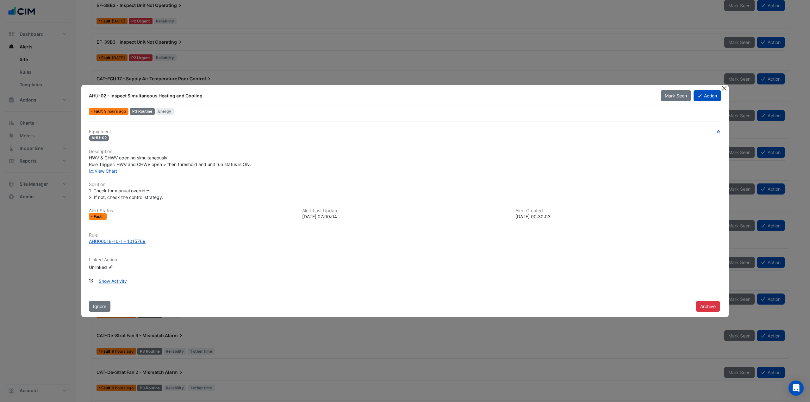
click at [721, 88] on button "Close" at bounding box center [723, 88] width 7 height 7
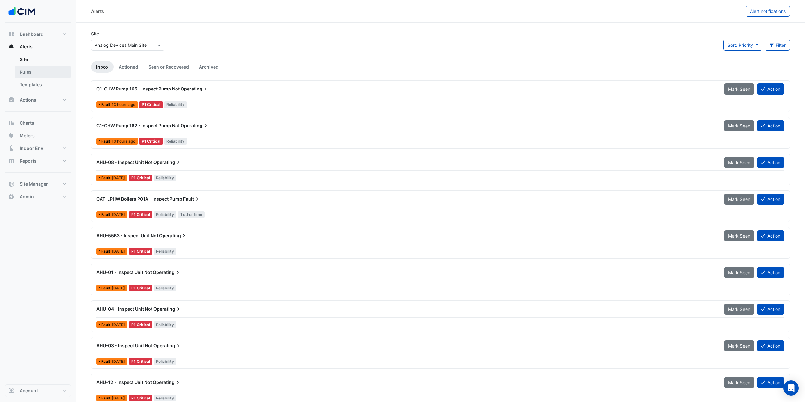
click at [48, 74] on link "Rules" at bounding box center [43, 72] width 56 height 13
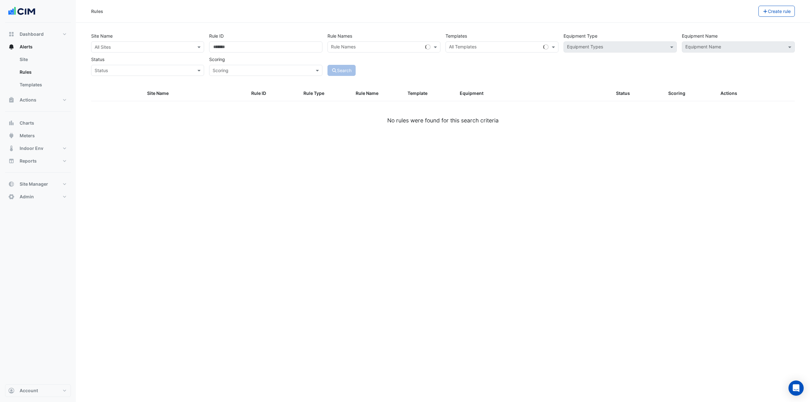
click at [177, 48] on input "text" at bounding box center [141, 47] width 93 height 7
type input "******"
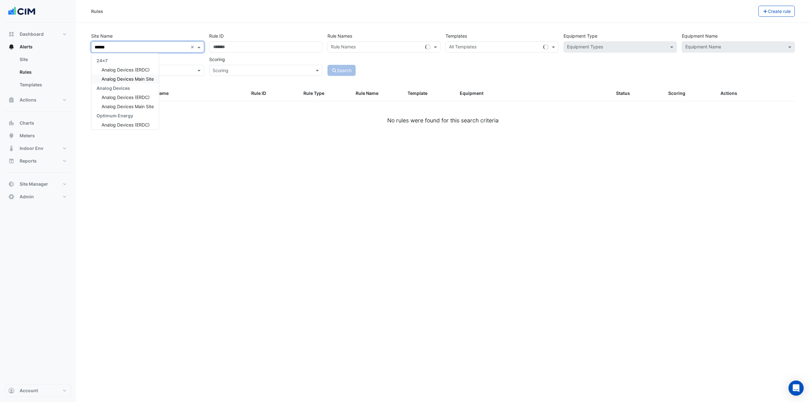
click at [143, 76] on span "Analog Devices Main Site" at bounding box center [128, 78] width 52 height 5
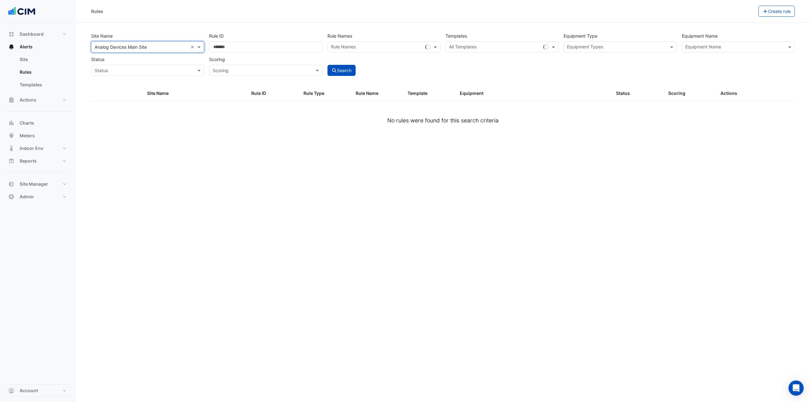
click at [516, 62] on div "Site Name × Analog Devices Main Site × Rule ID Rule Names Rule Names Templates …" at bounding box center [443, 52] width 708 height 47
click at [605, 43] on div "Equipment Types" at bounding box center [615, 47] width 102 height 10
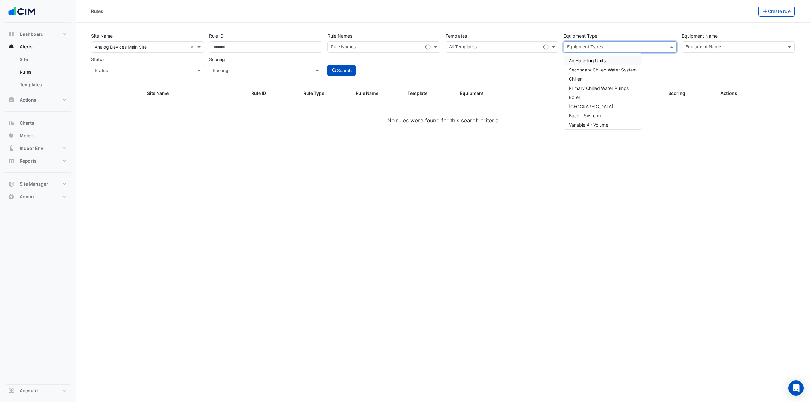
click at [692, 48] on input "text" at bounding box center [734, 47] width 99 height 7
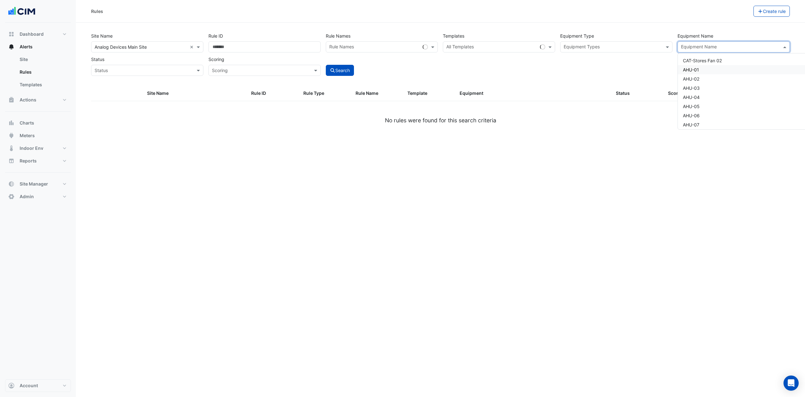
click at [693, 69] on span "AHU-01" at bounding box center [691, 69] width 16 height 5
click at [347, 72] on button "Search" at bounding box center [340, 70] width 28 height 11
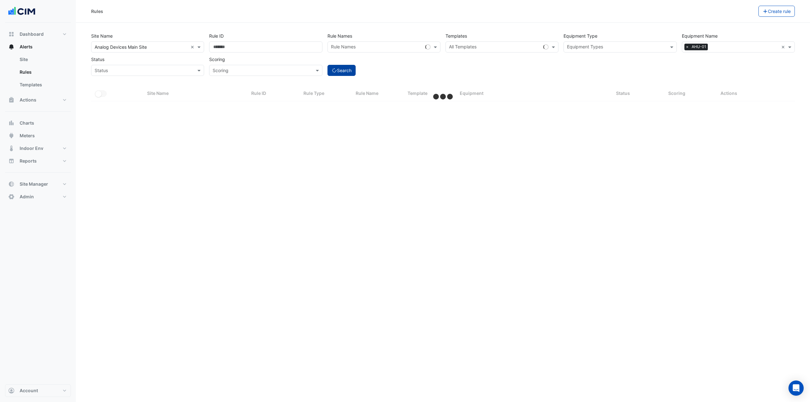
select select "***"
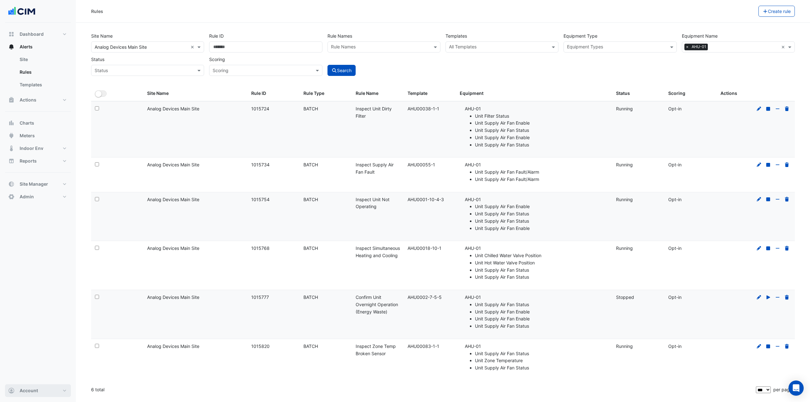
click at [44, 390] on button "Account" at bounding box center [38, 390] width 66 height 13
click at [34, 375] on link "Sign Out" at bounding box center [38, 374] width 60 height 13
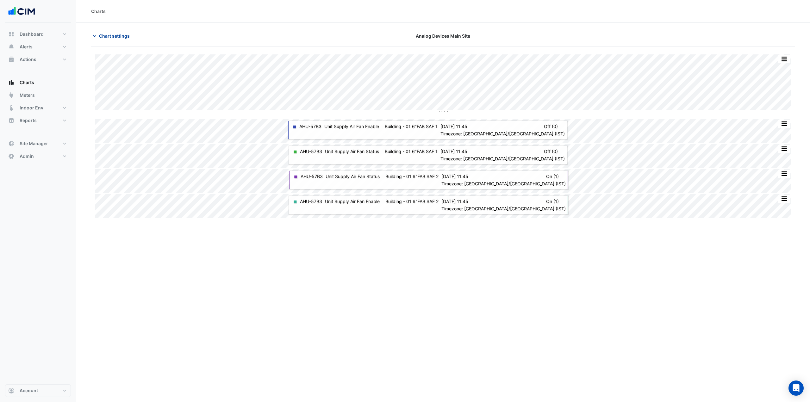
click at [102, 37] on span "Chart settings" at bounding box center [114, 36] width 31 height 7
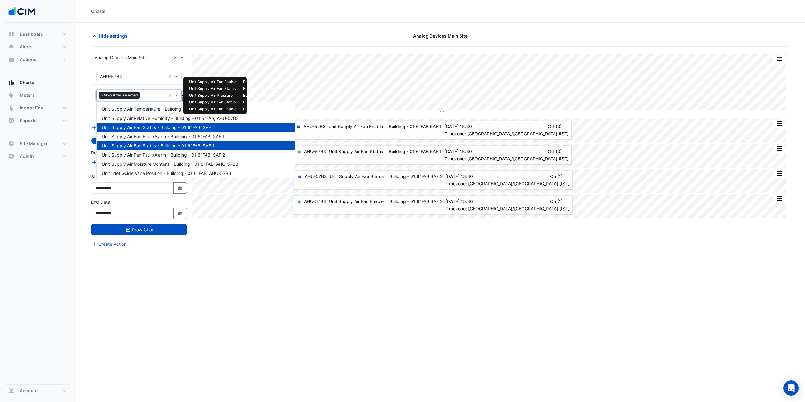
click at [150, 98] on input "text" at bounding box center [153, 96] width 23 height 7
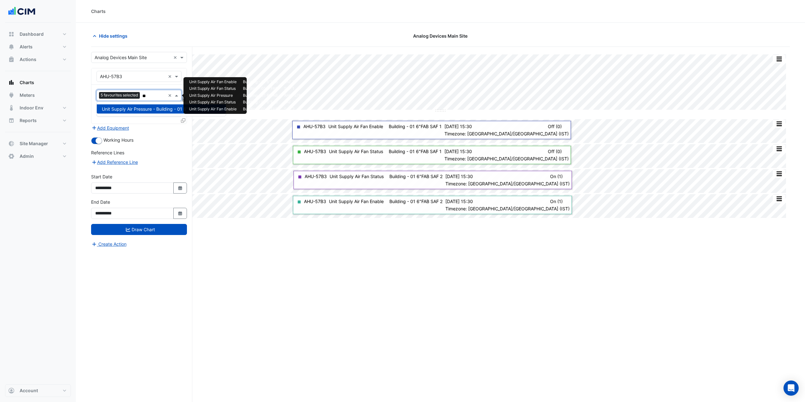
type input "*"
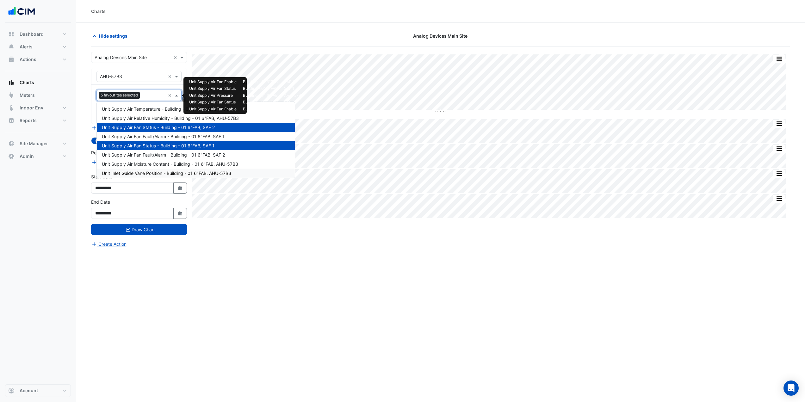
click at [260, 297] on div "Split All Split None Print Save as JPEG Save as PNG Pivot Data Table Export CSV…" at bounding box center [440, 236] width 699 height 379
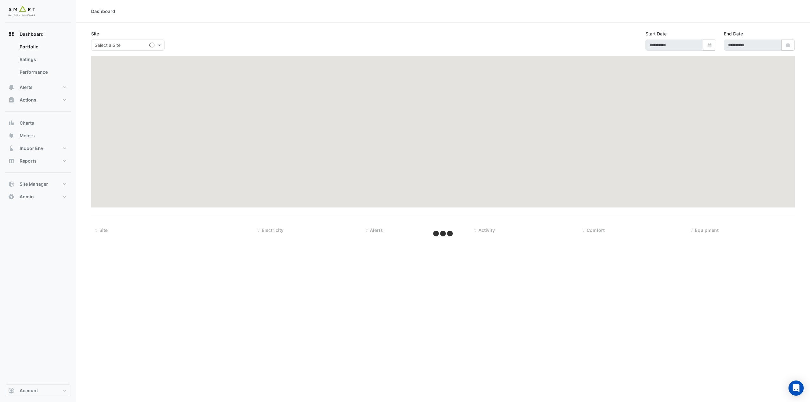
type input "**********"
select select "***"
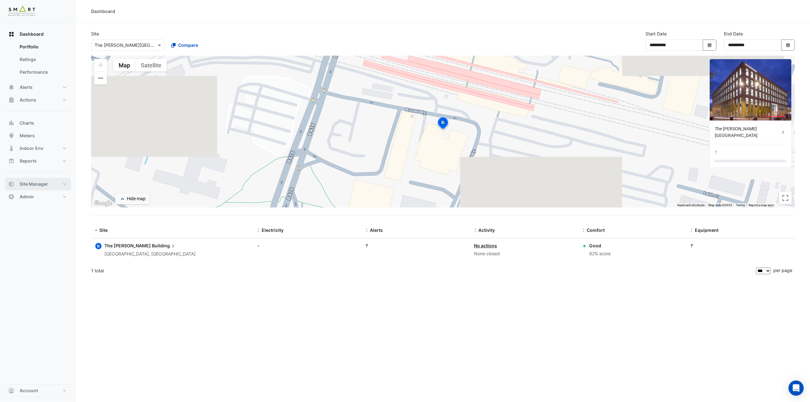
click at [64, 183] on button "Site Manager" at bounding box center [38, 184] width 66 height 13
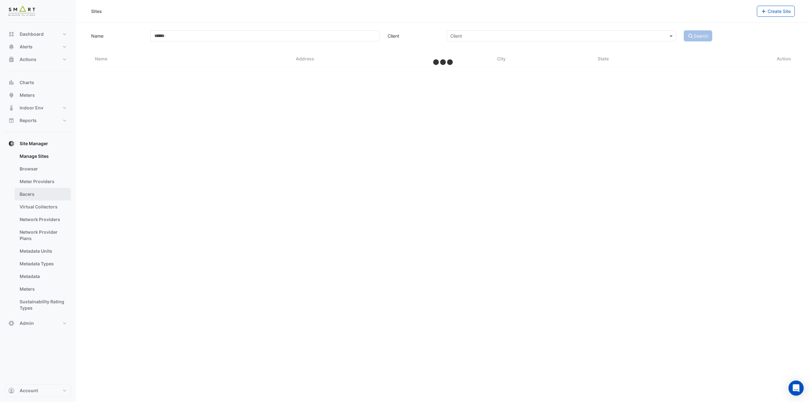
click at [49, 190] on link "Bacers" at bounding box center [43, 194] width 56 height 13
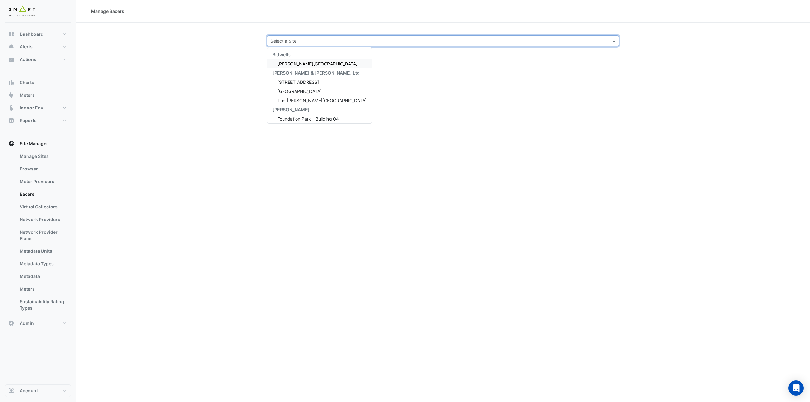
click at [294, 39] on input "text" at bounding box center [436, 41] width 332 height 7
click at [296, 63] on span "[PERSON_NAME][GEOGRAPHIC_DATA]" at bounding box center [317, 63] width 80 height 5
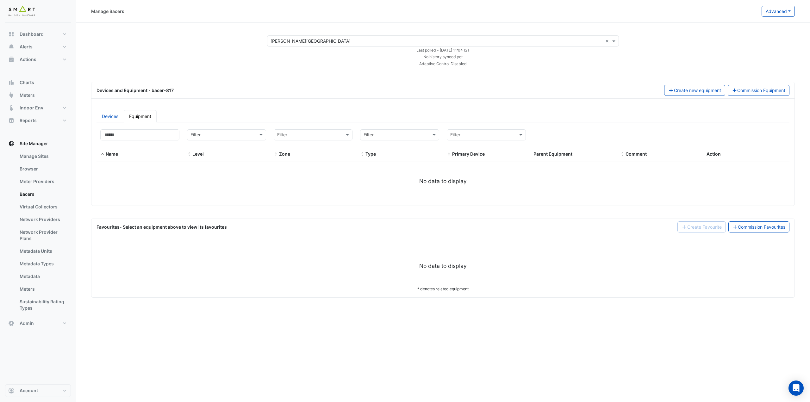
click at [232, 60] on div "× [PERSON_NAME] House × Last polled - [DATE] 11:04 IST No history synced yet Ad…" at bounding box center [442, 50] width 719 height 31
click at [39, 390] on button "Account" at bounding box center [38, 390] width 66 height 13
click at [41, 372] on link "Sign Out" at bounding box center [38, 374] width 60 height 13
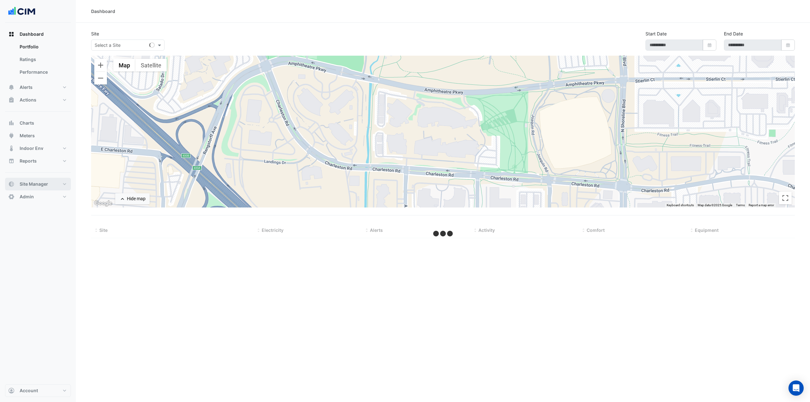
select select "***"
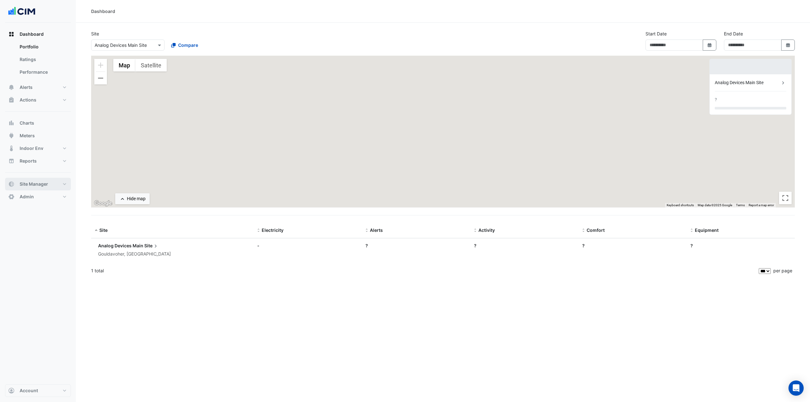
type input "**********"
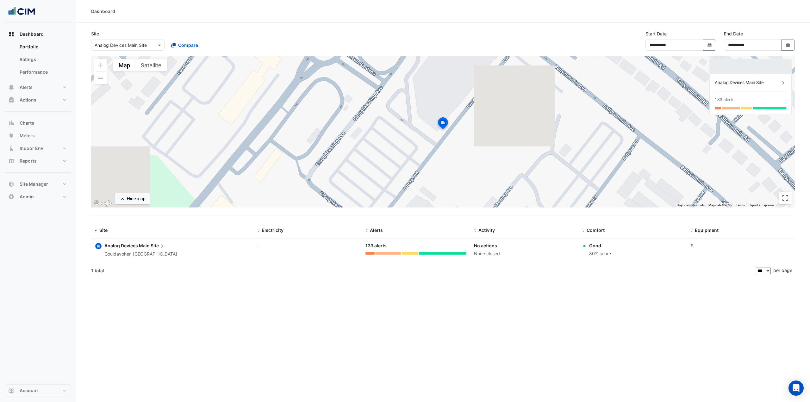
click at [142, 44] on input "text" at bounding box center [122, 45] width 54 height 7
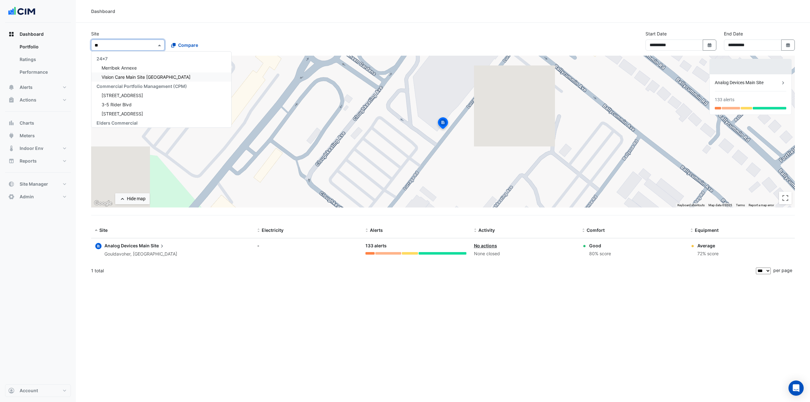
type input "*"
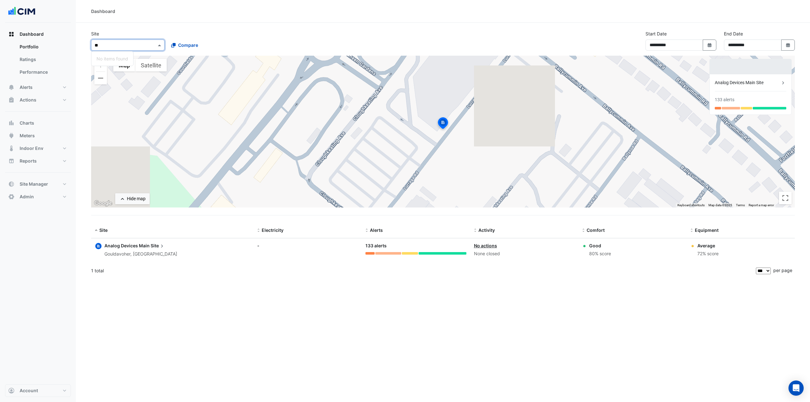
type input "*"
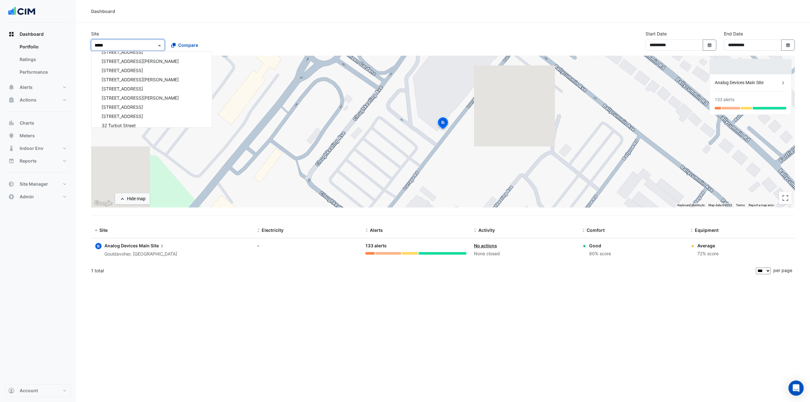
scroll to position [127, 0]
type input "*****"
